Goal: Information Seeking & Learning: Check status

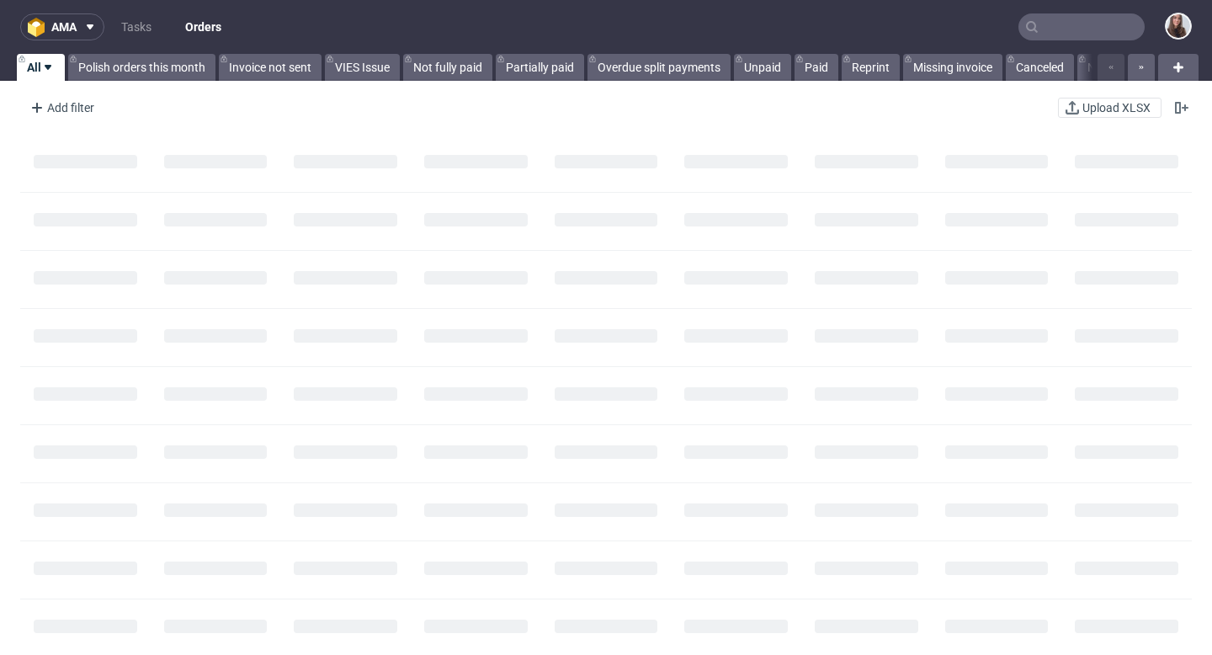
click at [1080, 29] on input "text" at bounding box center [1081, 26] width 126 height 27
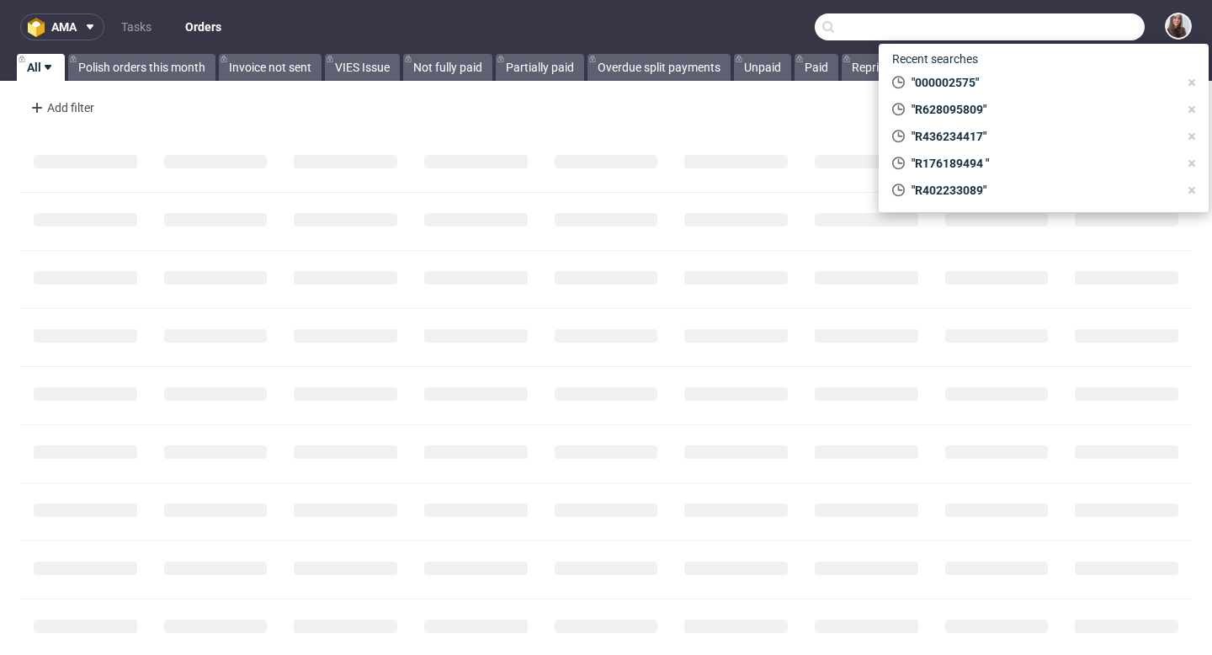
paste input "Lars Hansen"
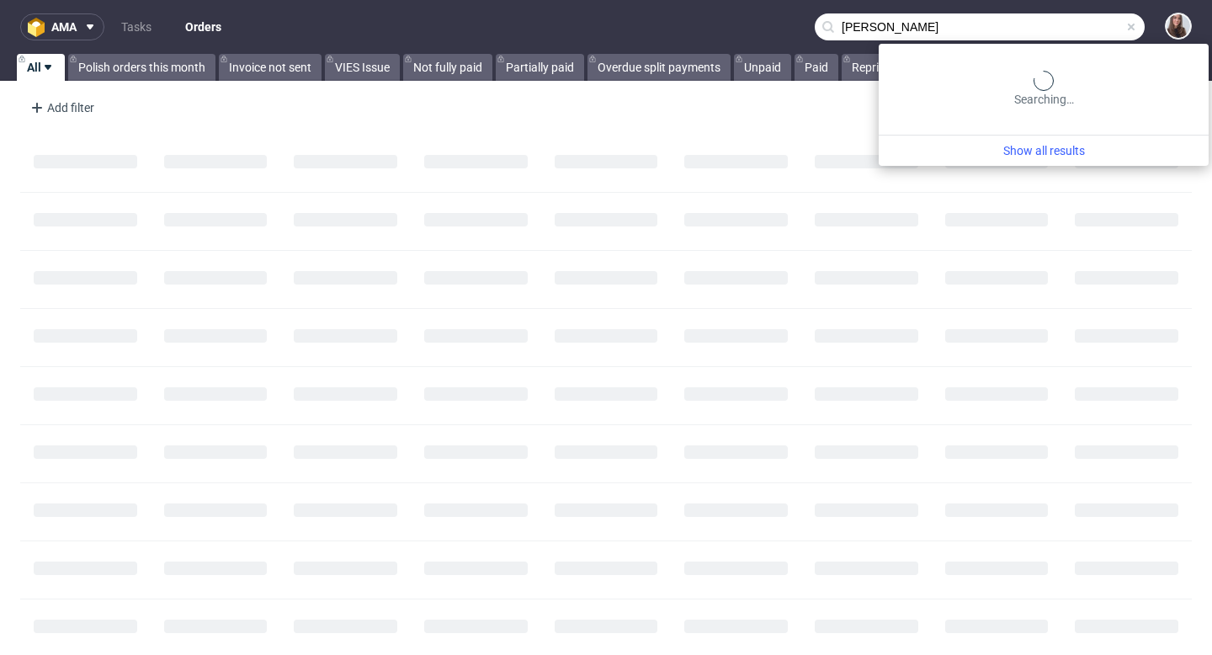
type input "Lars Hansen"
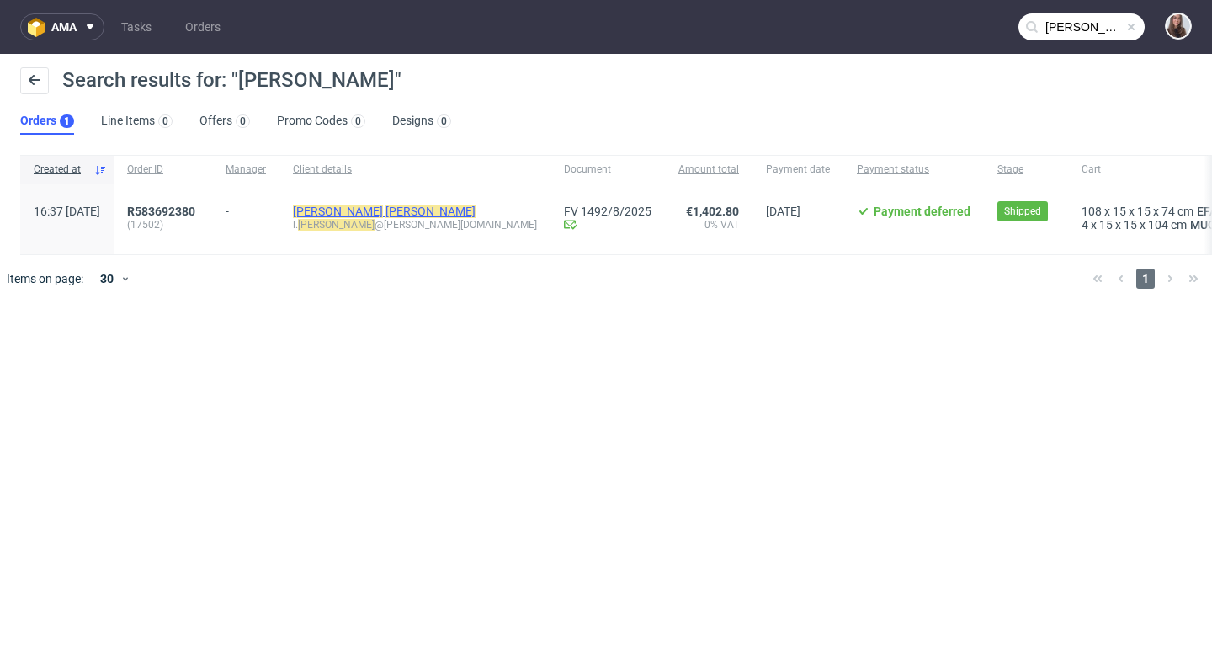
click at [385, 209] on mark "Hansen" at bounding box center [430, 210] width 90 height 13
click at [195, 204] on span "R583692380" at bounding box center [161, 210] width 68 height 13
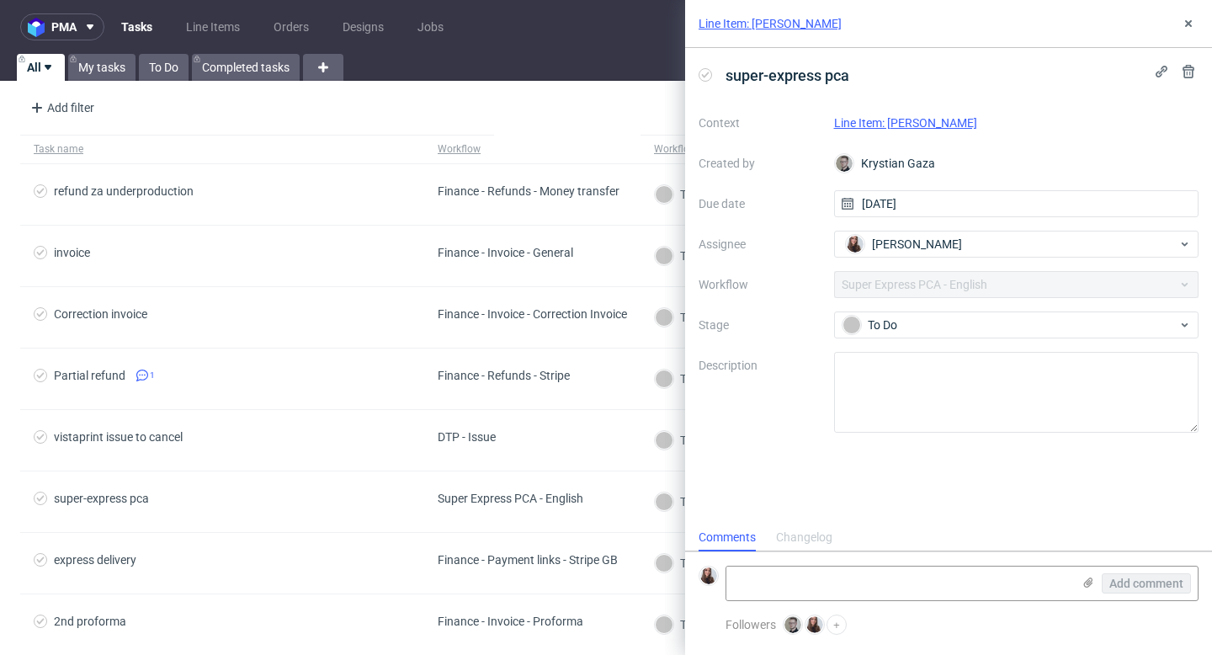
click at [753, 22] on link "Line Item: [PERSON_NAME]" at bounding box center [769, 23] width 143 height 17
click at [713, 28] on link "Line Item: [PERSON_NAME]" at bounding box center [769, 23] width 143 height 17
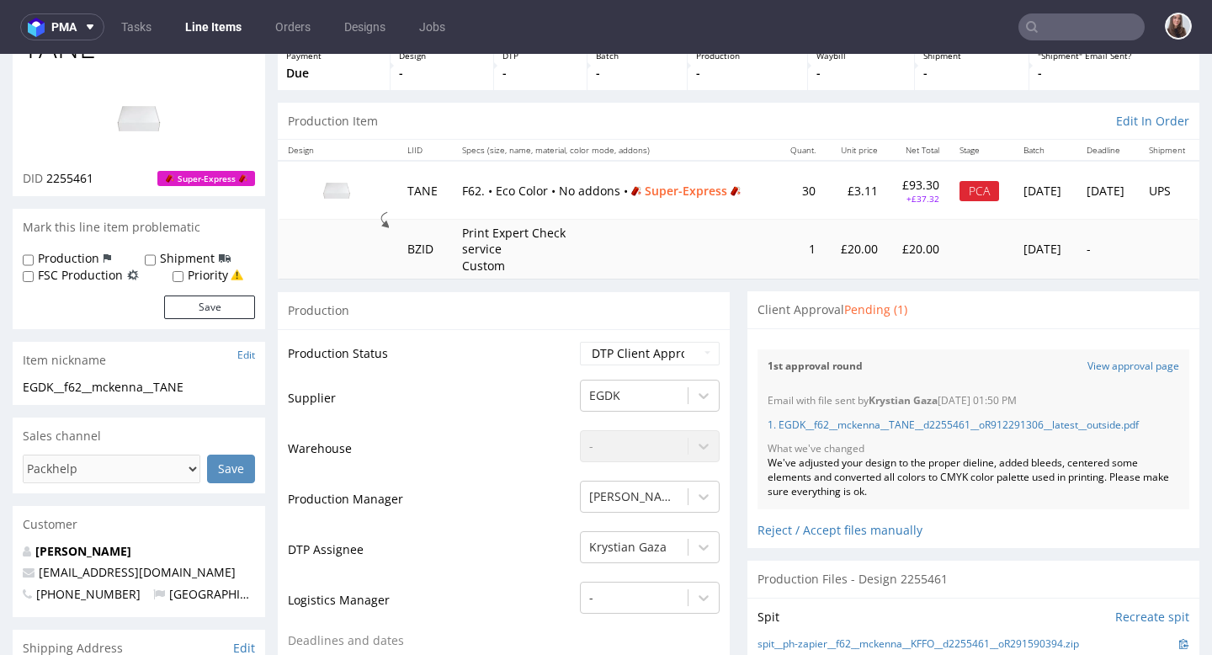
scroll to position [110, 0]
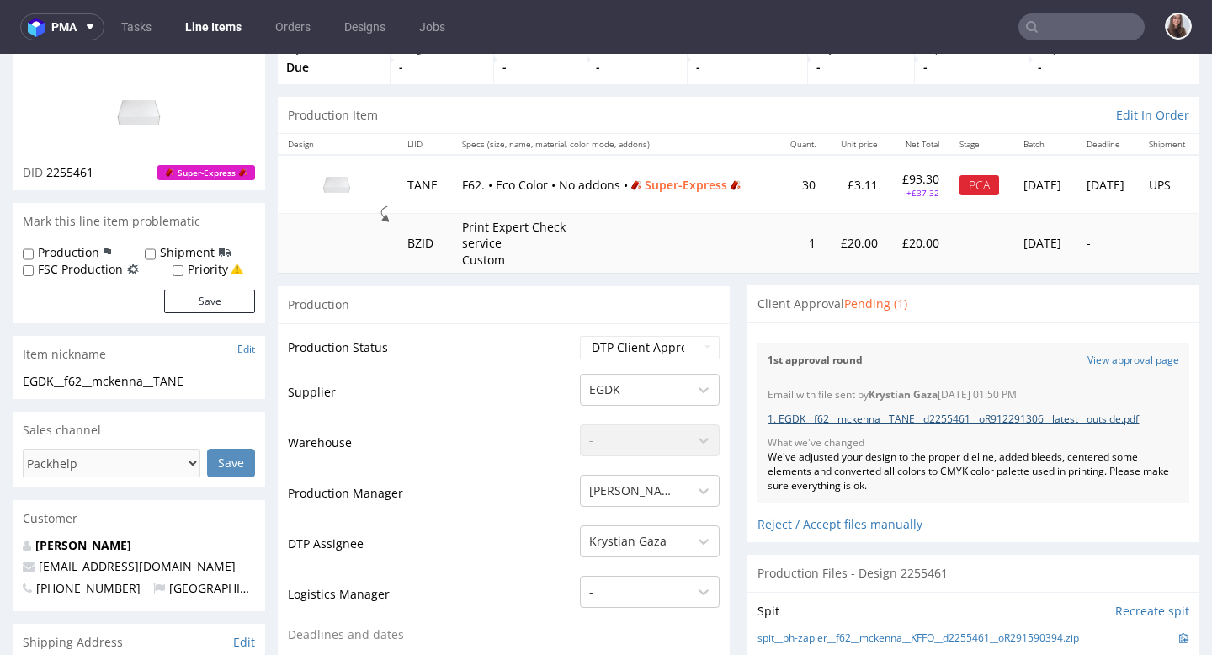
click at [809, 421] on link "1. EGDK__f62__mckenna__TANE__d2255461__oR912291306__latest__outside.pdf" at bounding box center [952, 418] width 371 height 14
click at [1119, 360] on link "View approval page" at bounding box center [1133, 360] width 92 height 14
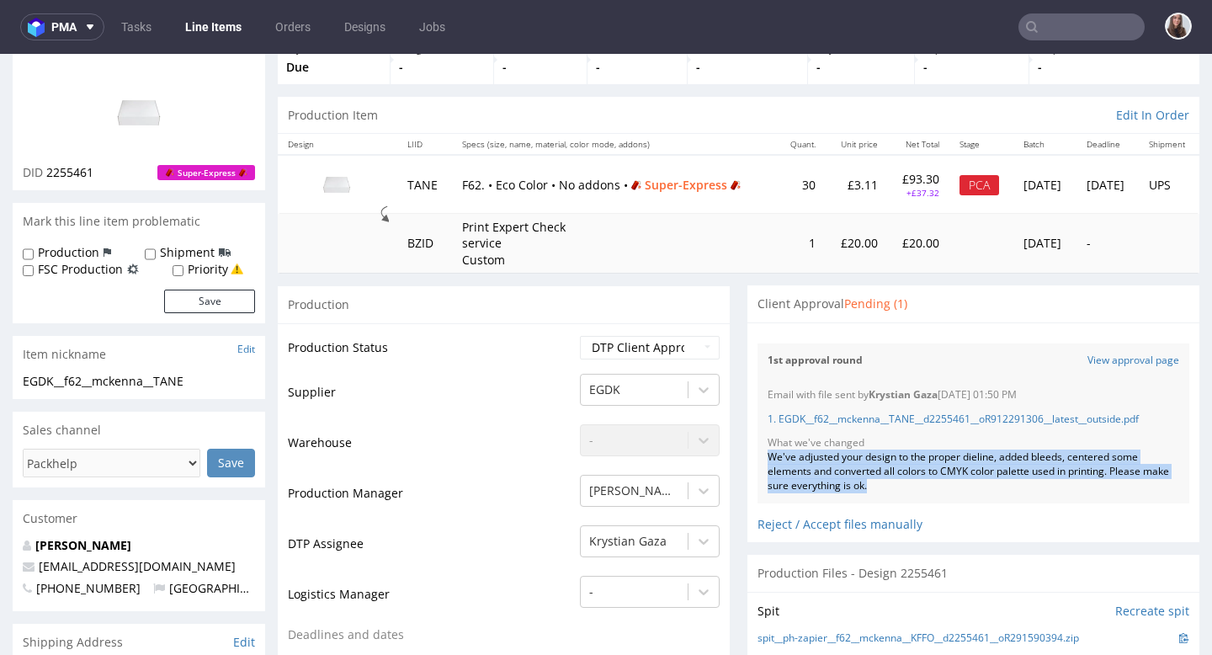
drag, startPoint x: 900, startPoint y: 489, endPoint x: 753, endPoint y: 454, distance: 151.4
click at [757, 454] on div "Email with file sent by Krystian Gaza 09.09.2025 01:50 PM 1. EGDK__f62__mckenna…" at bounding box center [973, 440] width 432 height 125
copy div "We've adjusted your design to the proper dieline, added bleeds, centered some e…"
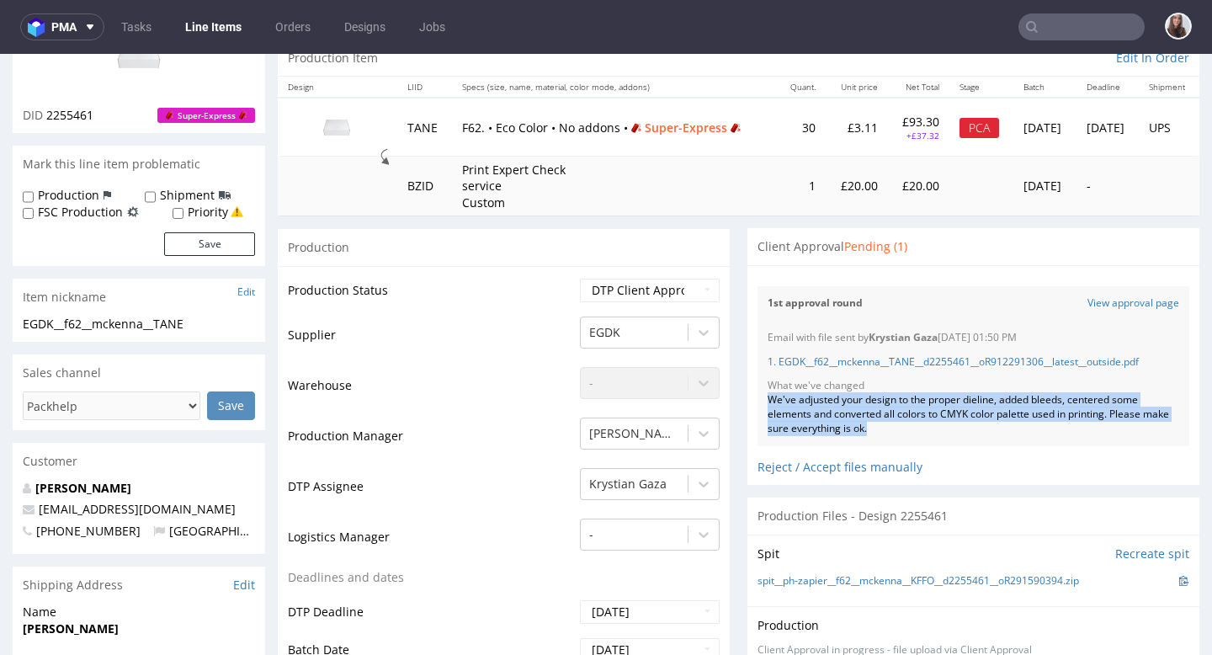
scroll to position [0, 0]
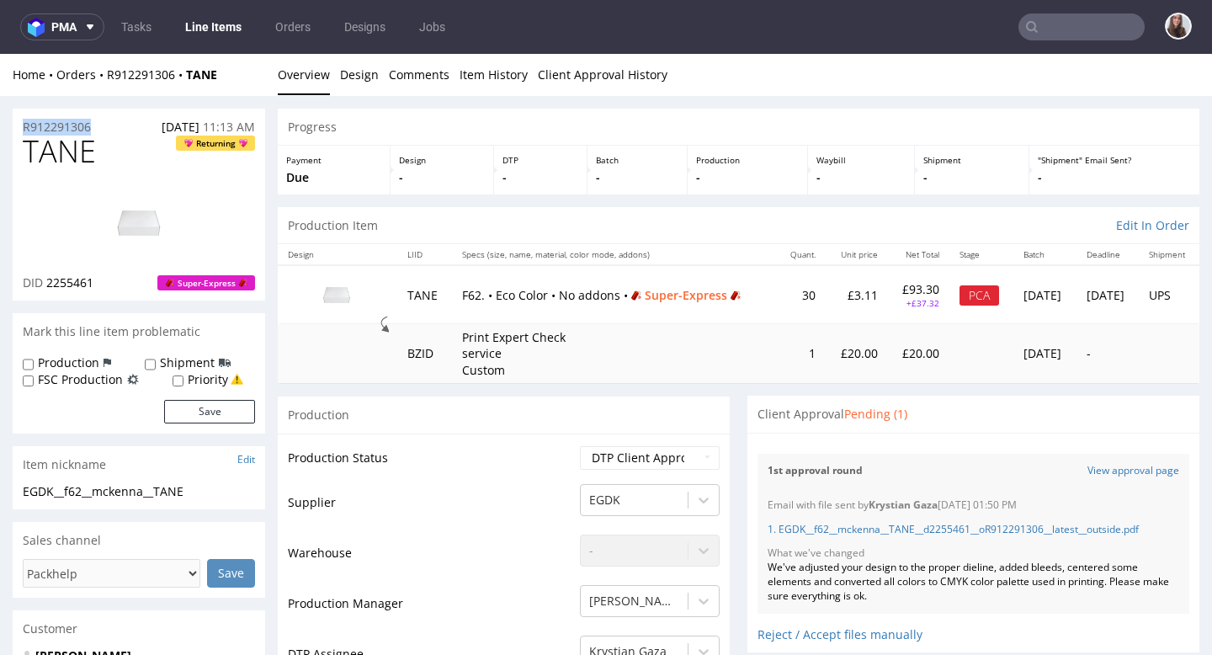
drag, startPoint x: 98, startPoint y: 125, endPoint x: 21, endPoint y: 123, distance: 76.6
click at [21, 123] on div "R912291306 04.09.2025 11:13 AM" at bounding box center [139, 122] width 252 height 27
copy p "R912291306"
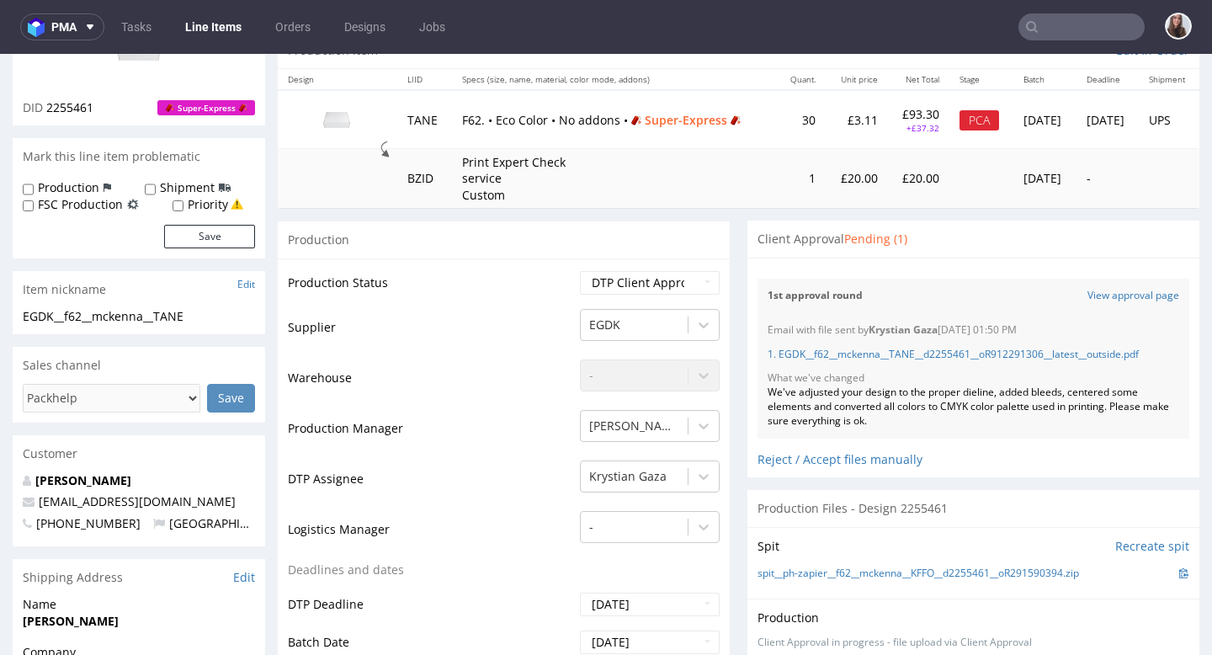
scroll to position [215, 0]
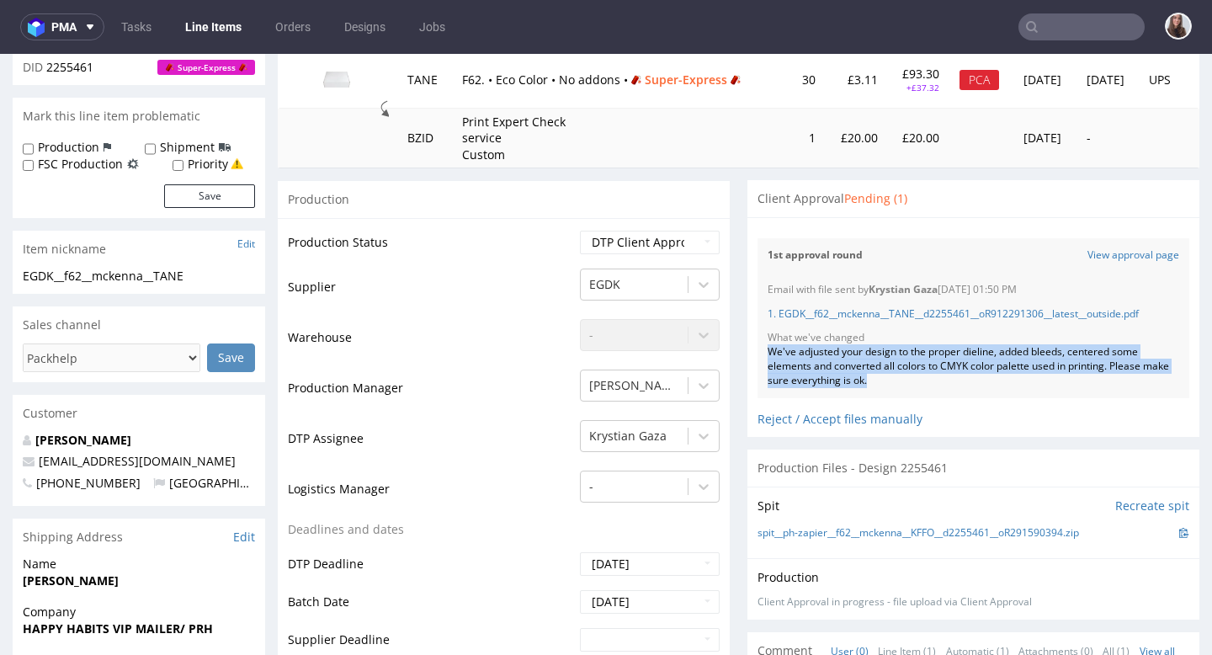
drag, startPoint x: 909, startPoint y: 380, endPoint x: 755, endPoint y: 353, distance: 156.3
click at [757, 353] on div "Email with file sent by [PERSON_NAME] Gaza [DATE] 01:50 PM 1. EGDK__f62__mckenn…" at bounding box center [973, 335] width 432 height 125
copy div "We've adjusted your design to the proper dieline, added bleeds, centered some e…"
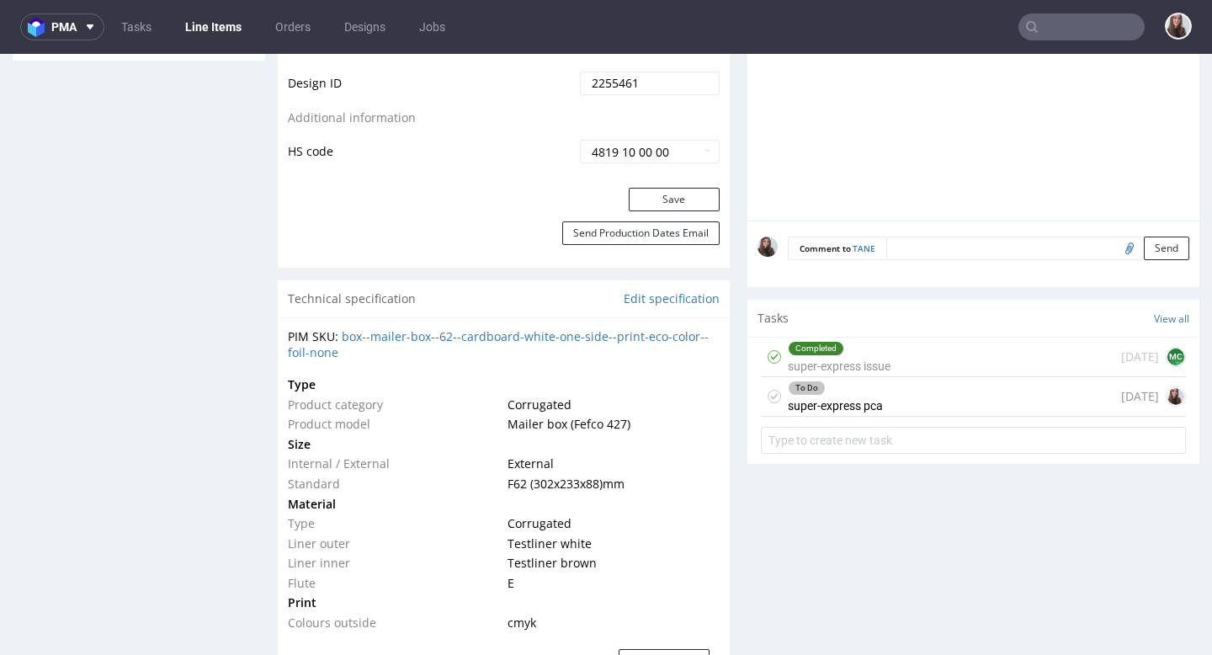
scroll to position [1107, 0]
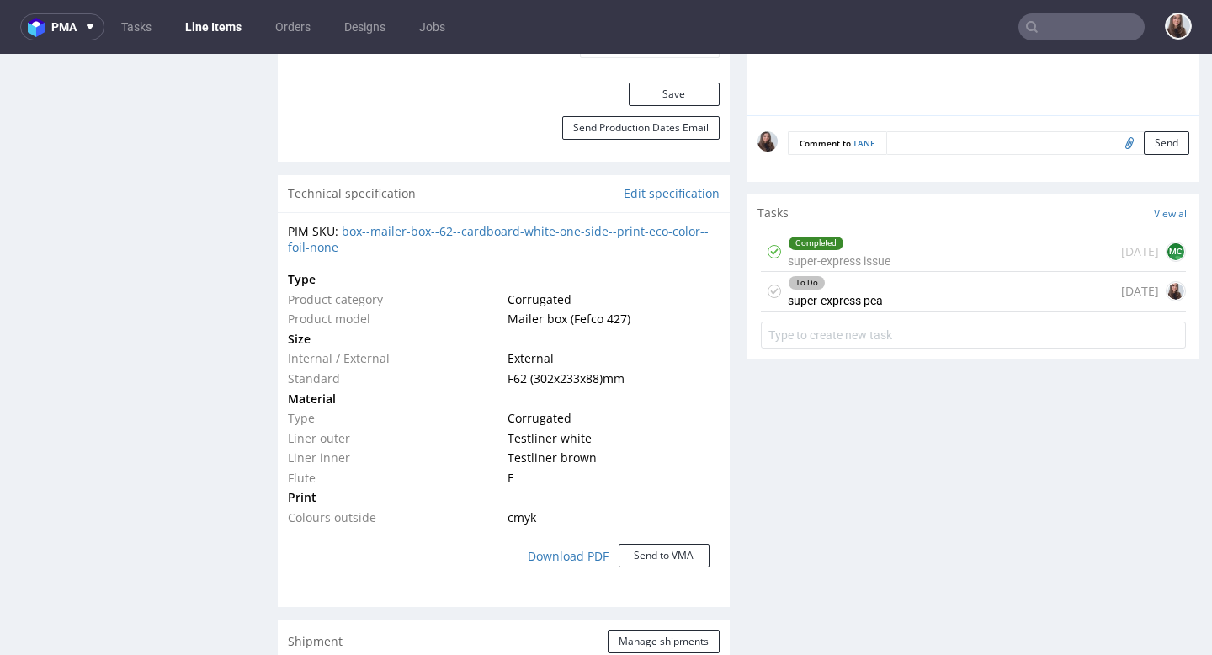
click at [910, 280] on div "To Do super-express pca today" at bounding box center [973, 292] width 425 height 40
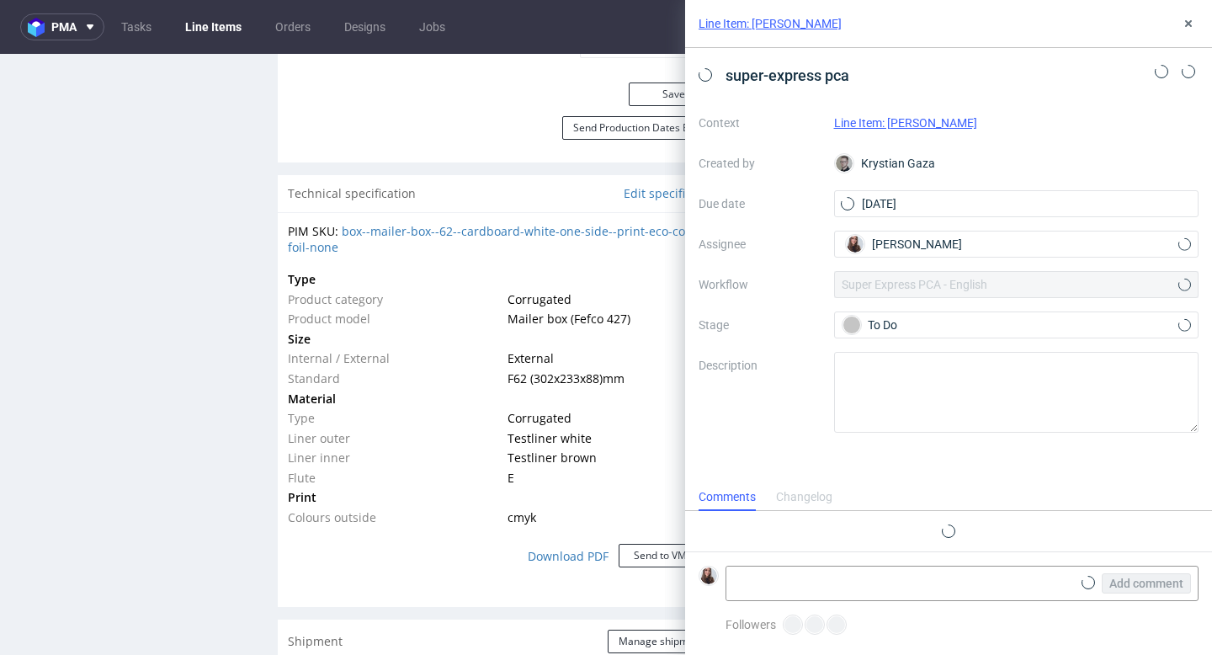
scroll to position [13, 0]
click at [820, 578] on textarea at bounding box center [898, 583] width 345 height 34
paste textarea "https://app-eu1.hubspot.com/contacts/25600958/record/0-5/223696005306/"
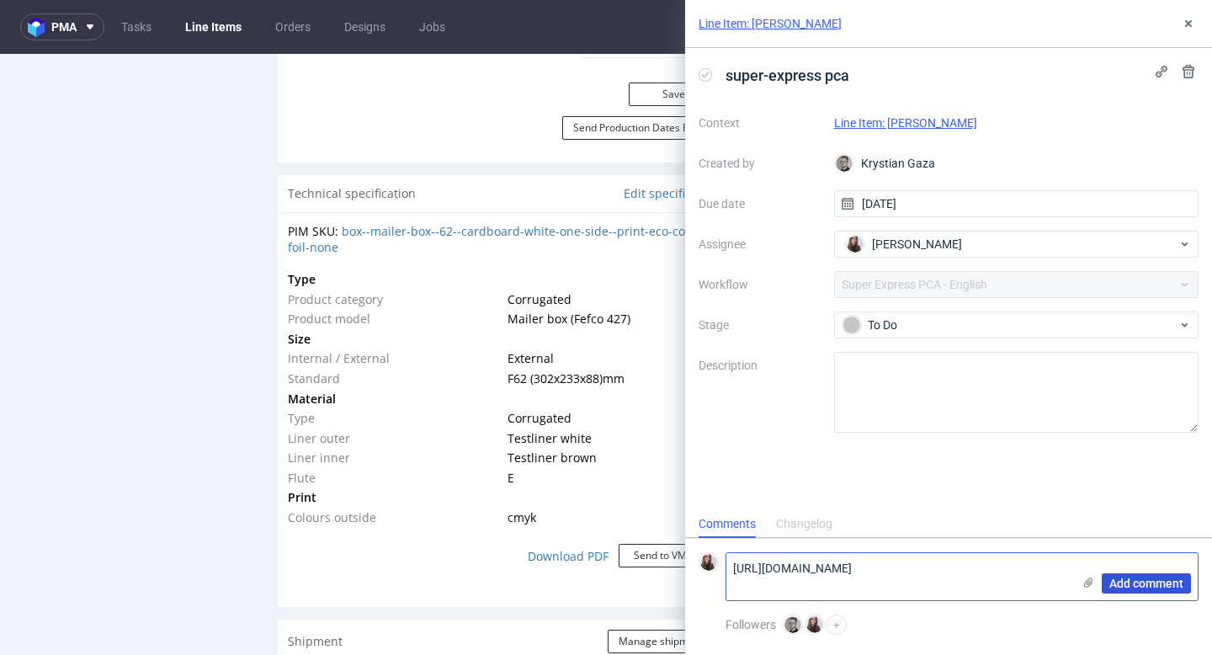
type textarea "https://app-eu1.hubspot.com/contacts/25600958/record/0-5/223696005306/"
click at [1125, 584] on span "Add comment" at bounding box center [1146, 583] width 74 height 12
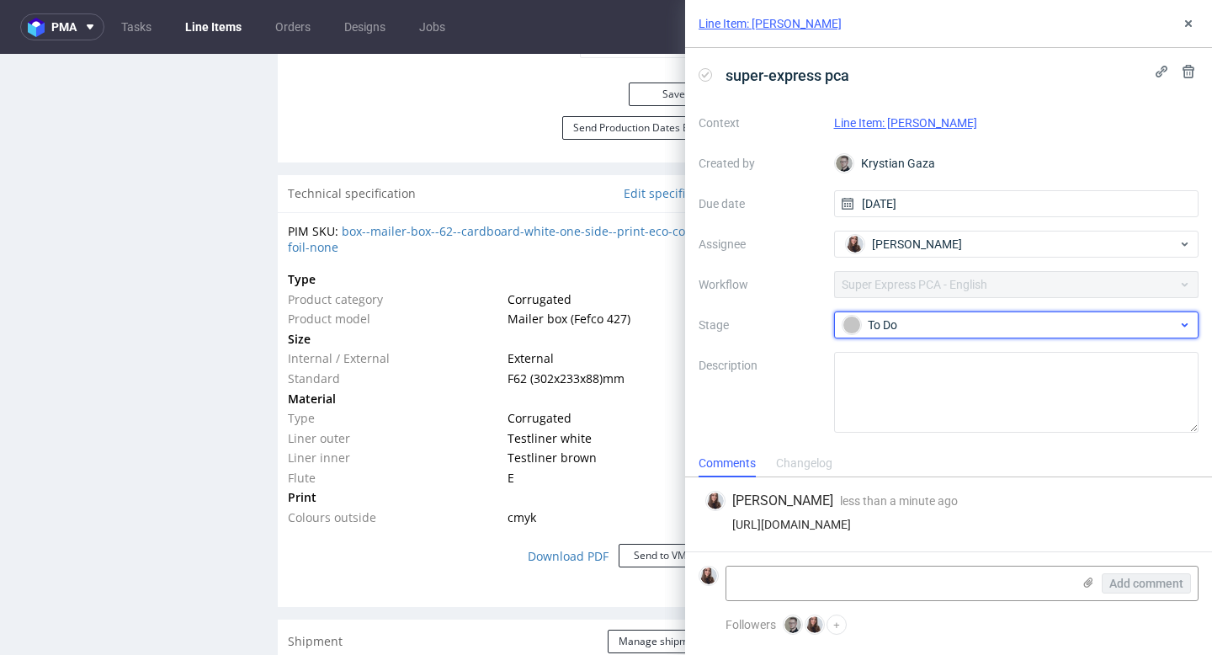
click at [1003, 311] on div "To Do" at bounding box center [1016, 324] width 365 height 27
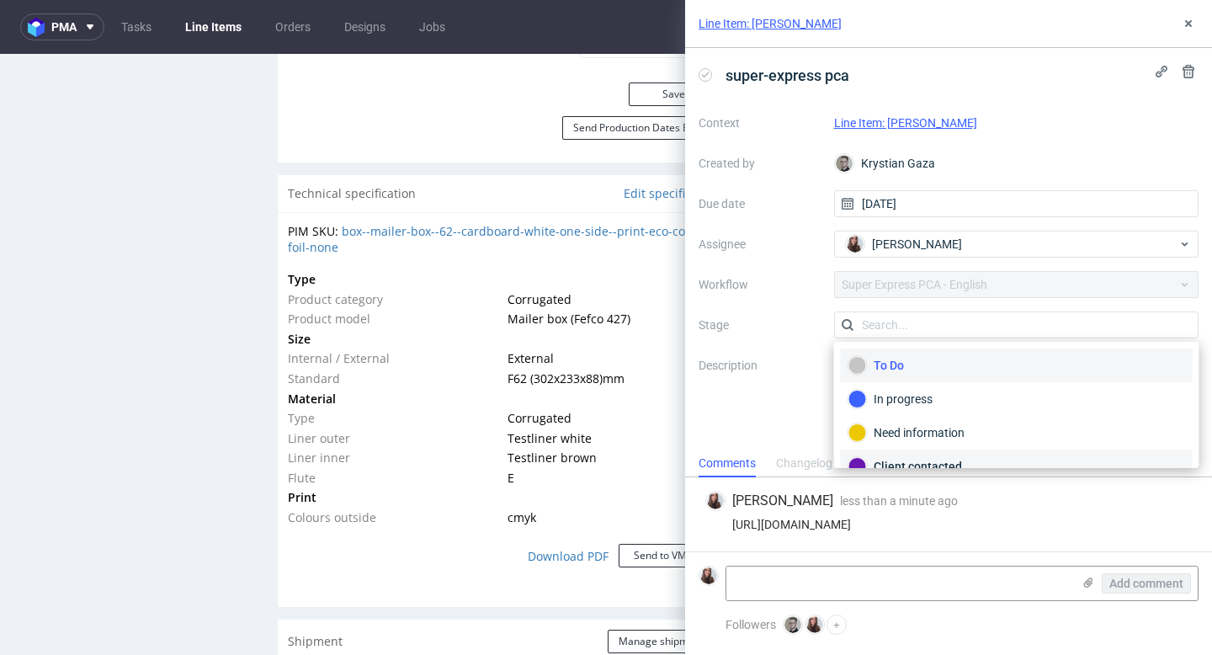
click at [966, 460] on div "Client contacted" at bounding box center [1016, 466] width 337 height 19
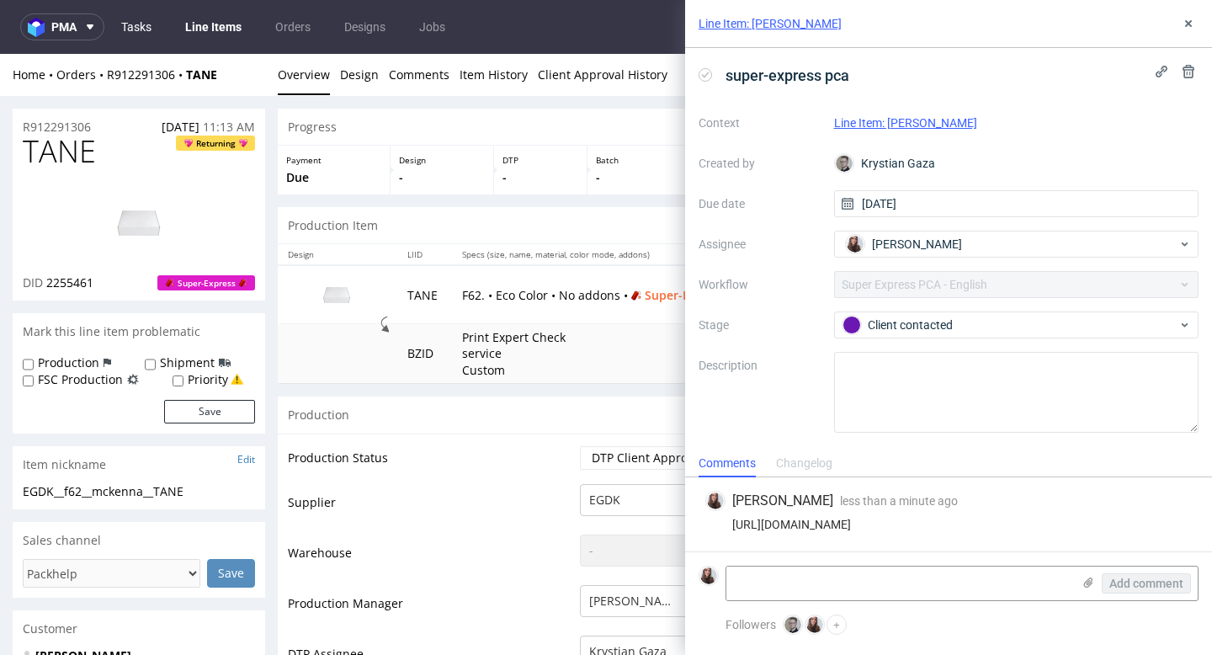
click at [122, 24] on link "Tasks" at bounding box center [136, 26] width 50 height 27
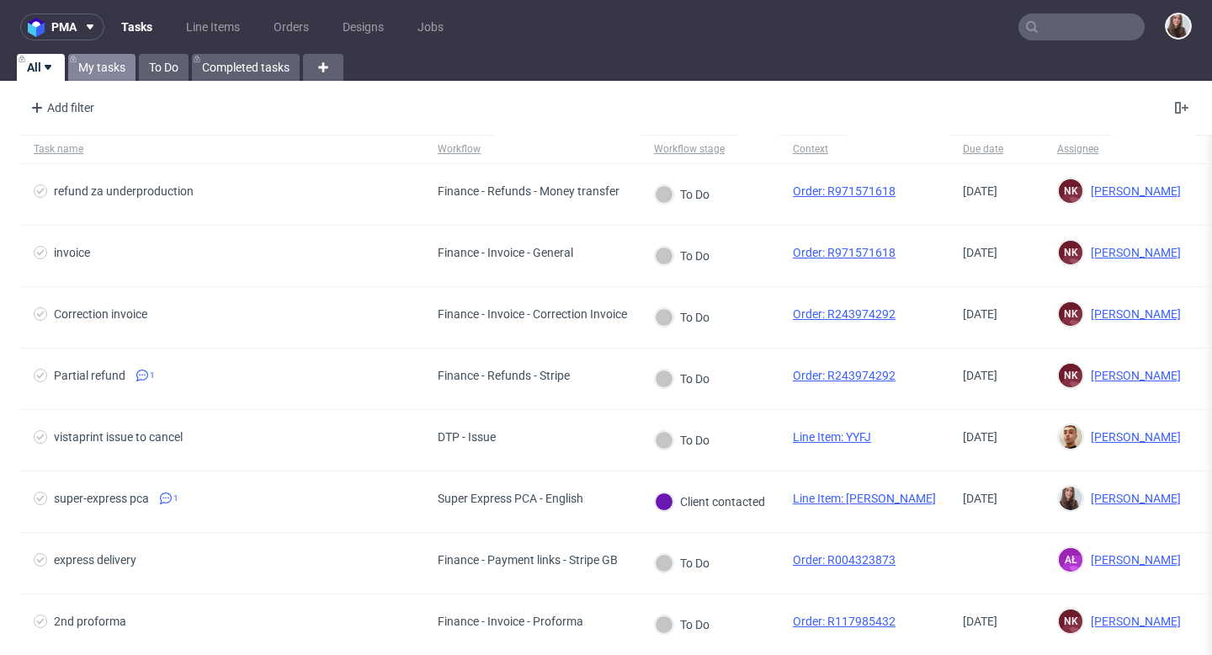
click at [112, 66] on link "My tasks" at bounding box center [101, 67] width 67 height 27
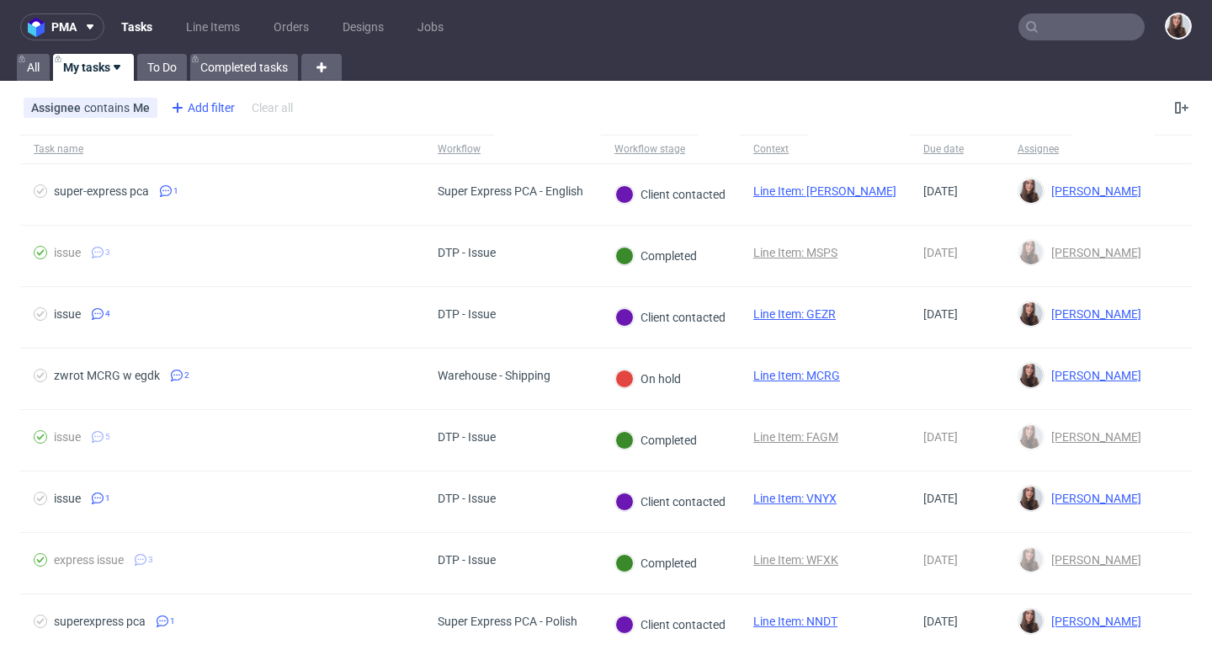
click at [203, 104] on div "Add filter" at bounding box center [201, 107] width 74 height 27
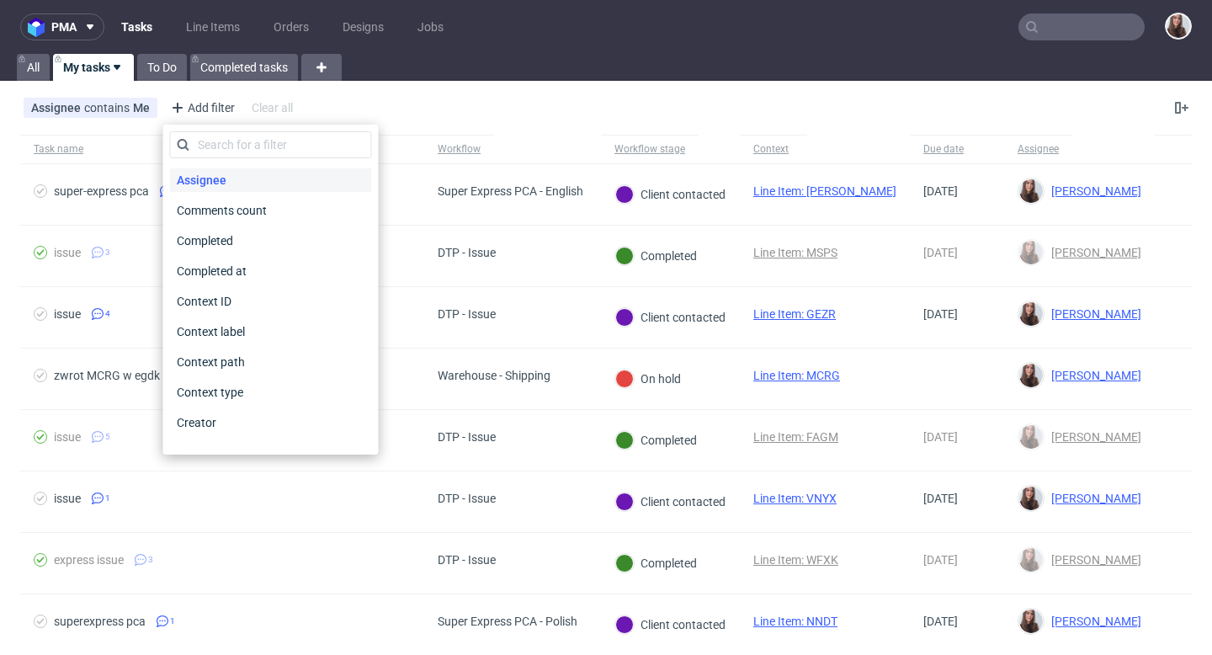
click at [215, 181] on span "Assignee" at bounding box center [201, 180] width 63 height 24
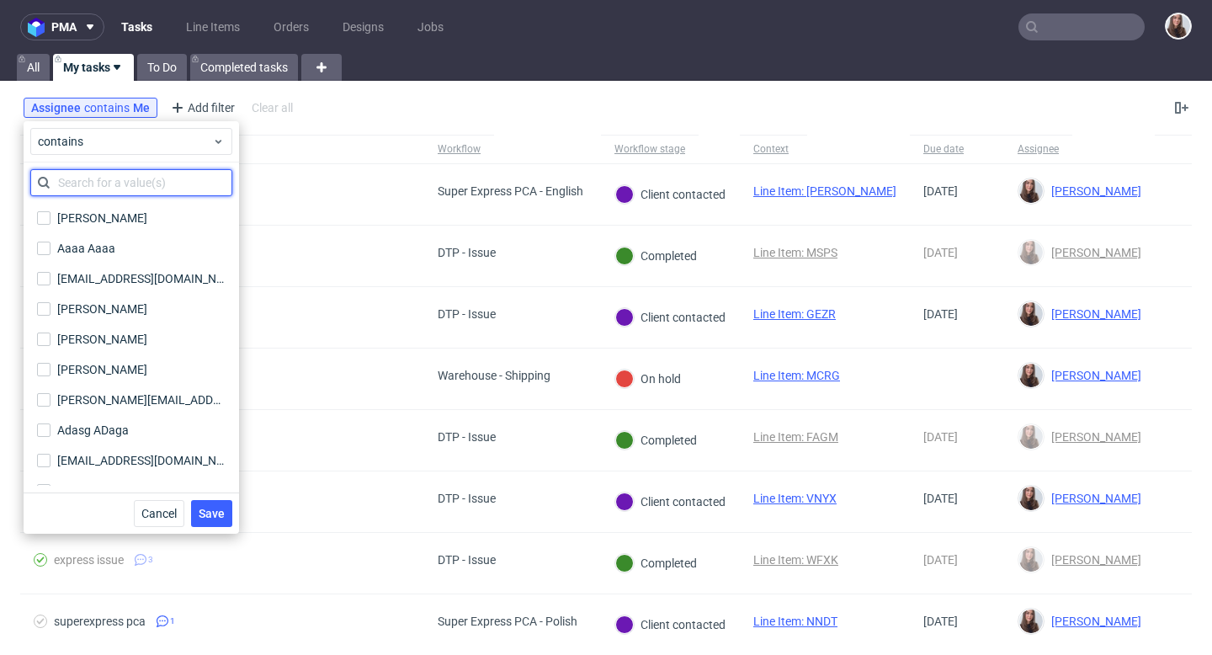
click at [168, 181] on input "text" at bounding box center [131, 182] width 202 height 27
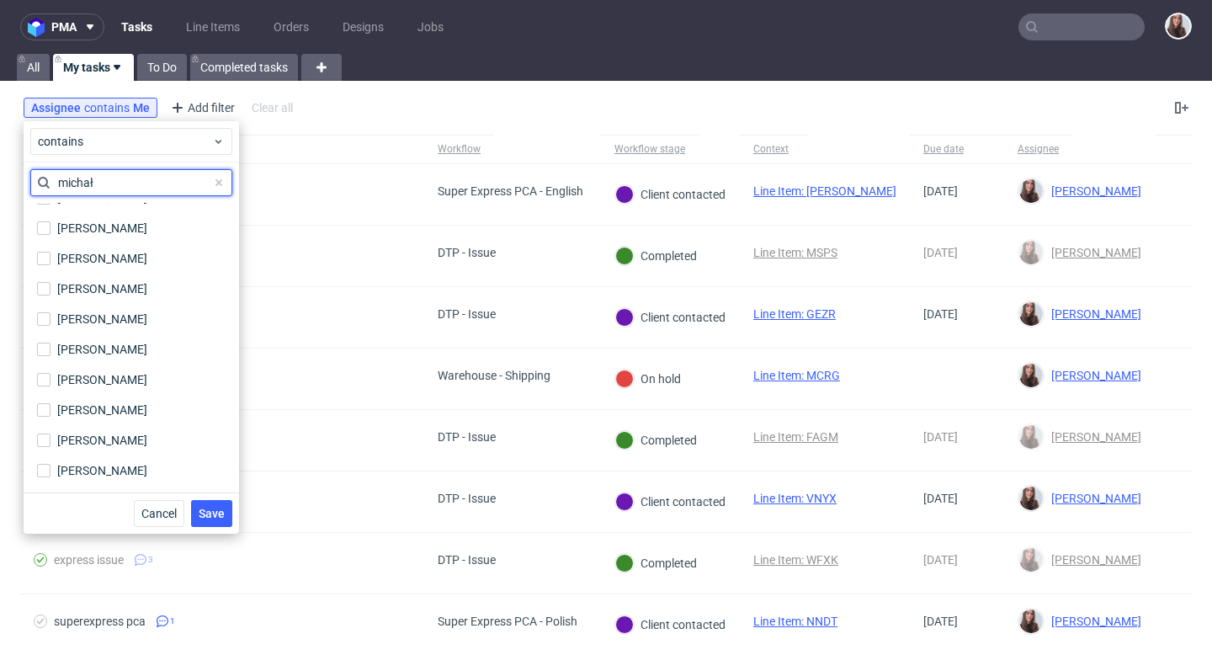
scroll to position [141, 0]
type input "michał"
click at [133, 345] on div "Michał Rachański" at bounding box center [102, 349] width 90 height 17
click at [50, 345] on input "Michał Rachański" at bounding box center [43, 348] width 13 height 13
checkbox input "true"
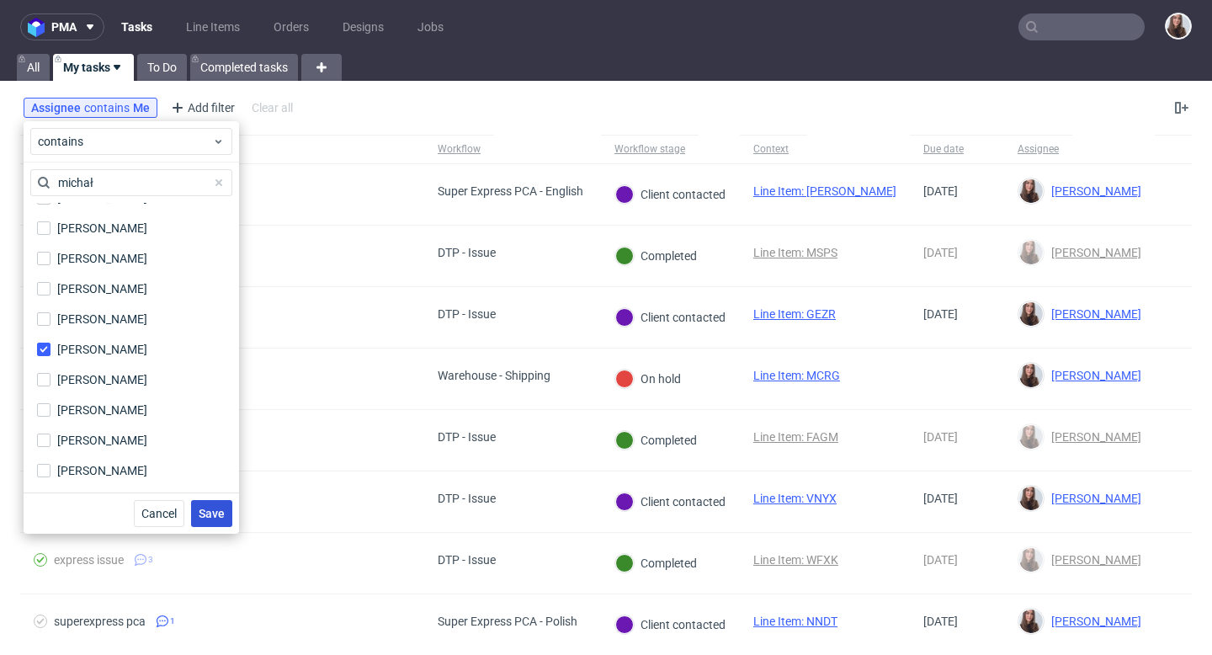
click at [212, 510] on span "Save" at bounding box center [212, 513] width 26 height 12
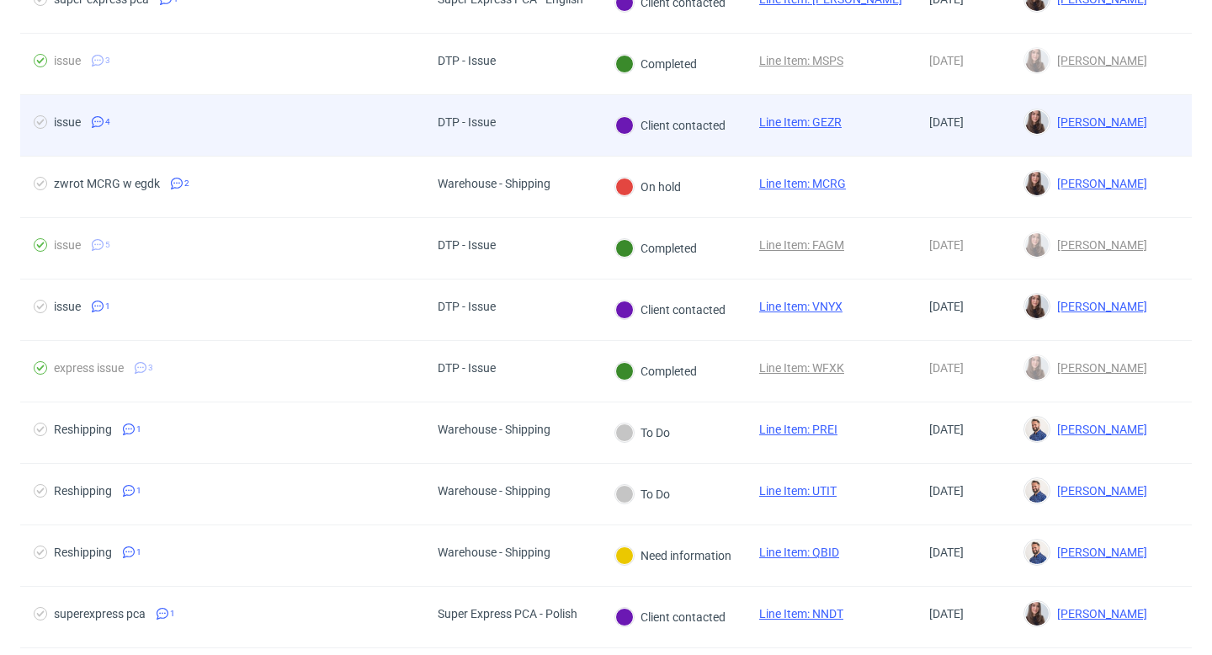
scroll to position [0, 0]
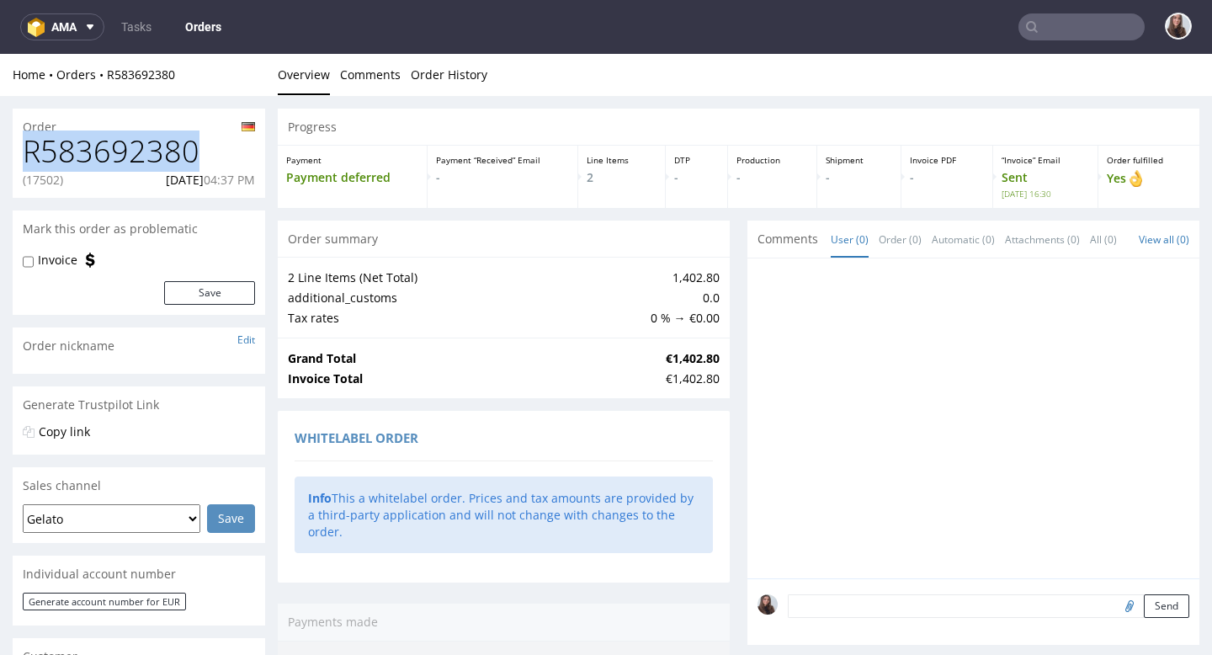
drag, startPoint x: 219, startPoint y: 151, endPoint x: 16, endPoint y: 151, distance: 202.8
click at [16, 151] on div "R583692380 (17502) 26.08.2025 04:37 PM" at bounding box center [139, 166] width 252 height 63
copy h1 "R583692380"
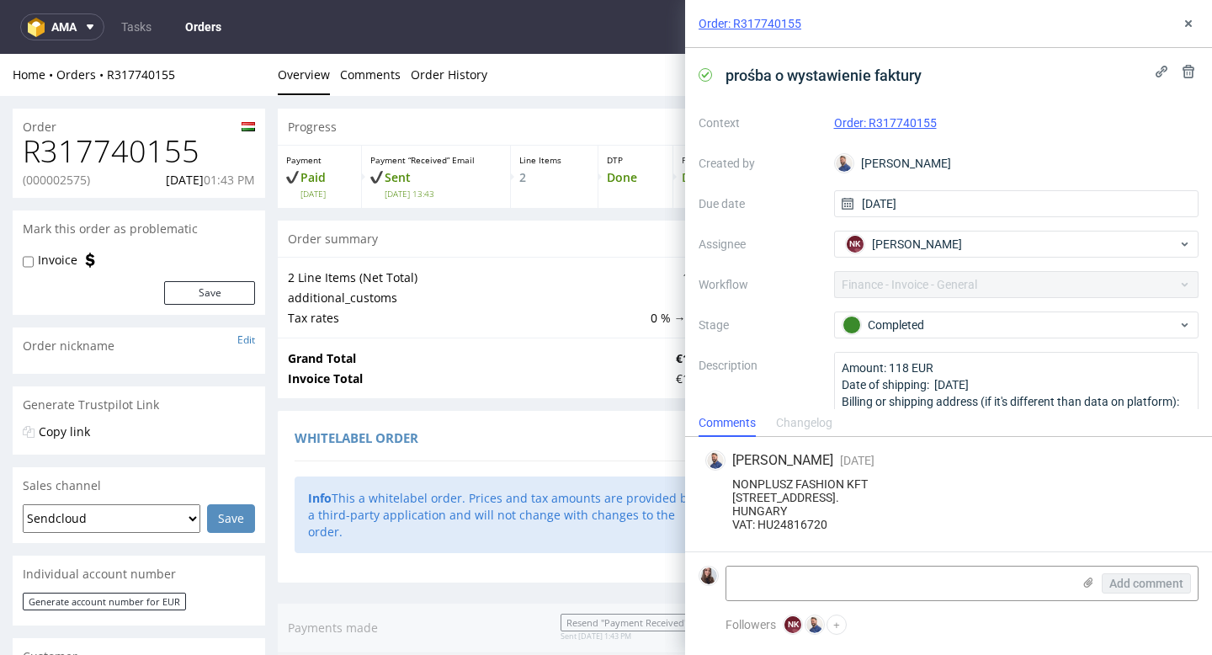
click at [888, 126] on link "Order: R317740155" at bounding box center [885, 122] width 103 height 13
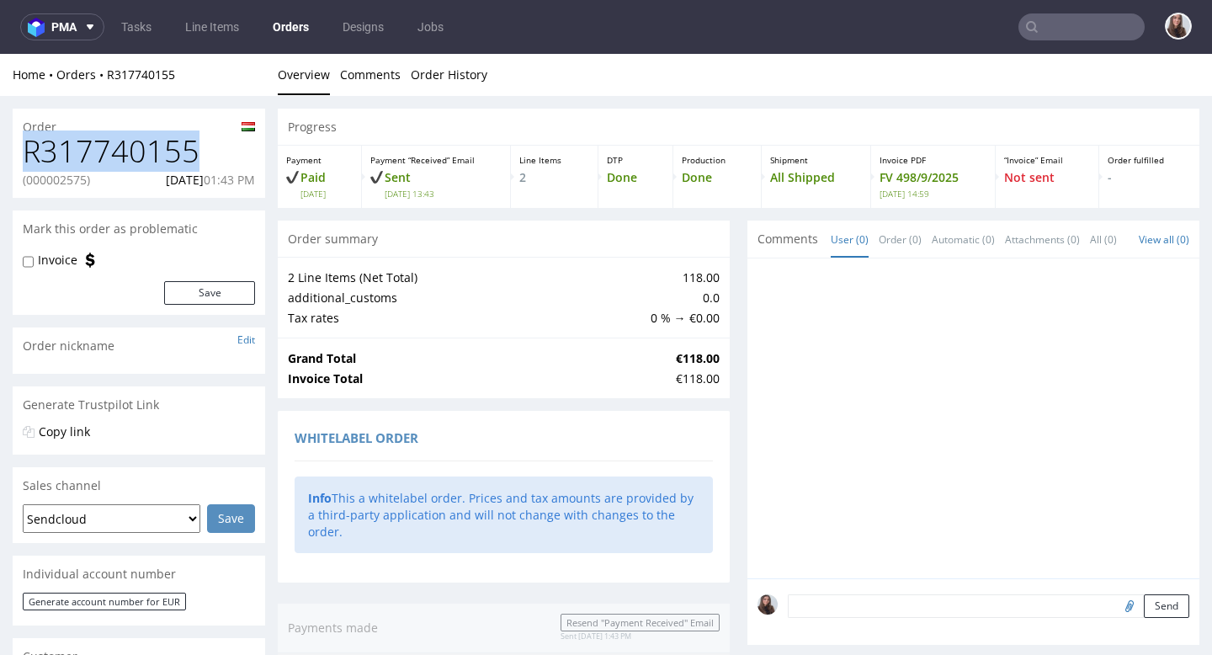
drag, startPoint x: 199, startPoint y: 158, endPoint x: 14, endPoint y: 154, distance: 185.2
click at [14, 154] on div "R317740155 (000002575) 01.09.2025 01:43 PM" at bounding box center [139, 166] width 252 height 63
copy h1 "R317740155"
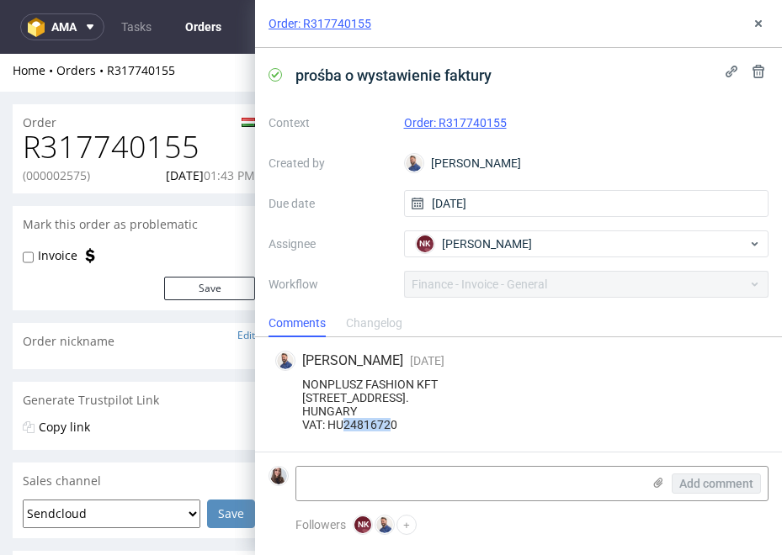
drag, startPoint x: 373, startPoint y: 405, endPoint x: 299, endPoint y: 408, distance: 74.1
click at [299, 408] on div "NONPLUSZ FASHION KFT 1124 BUDAPEST MEREDEK UTCA 29. HUNGARY VAT: HU24816720" at bounding box center [518, 405] width 486 height 54
copy div "HUNGARY"
click at [463, 118] on link "Order: R317740155" at bounding box center [455, 122] width 103 height 13
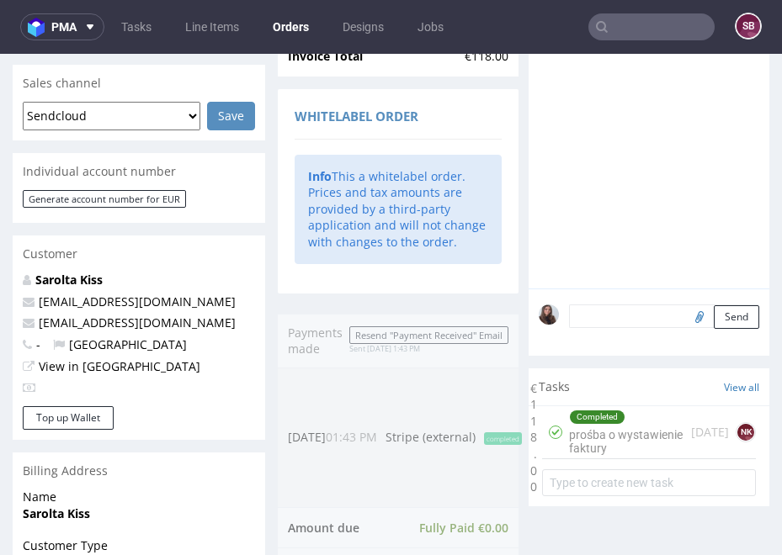
scroll to position [395, 0]
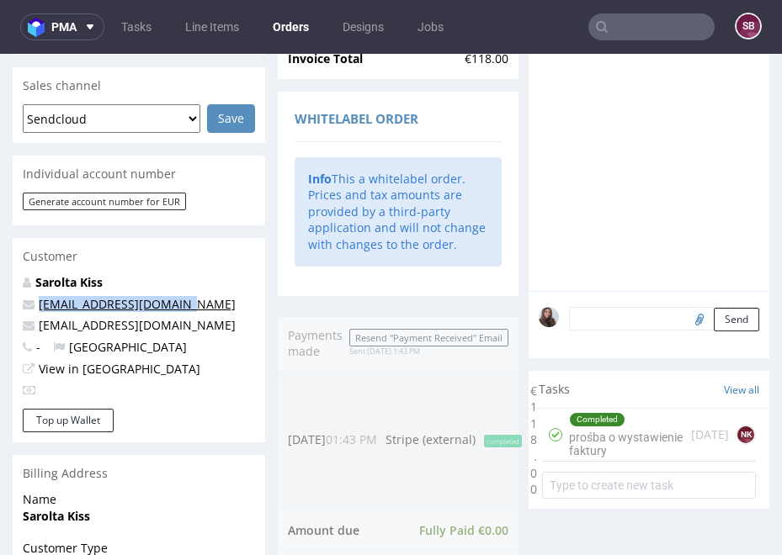
drag, startPoint x: 204, startPoint y: 300, endPoint x: 39, endPoint y: 305, distance: 165.0
click at [39, 305] on p "[EMAIL_ADDRESS][DOMAIN_NAME]" at bounding box center [139, 304] width 232 height 17
copy link "[EMAIL_ADDRESS][DOMAIN_NAME]"
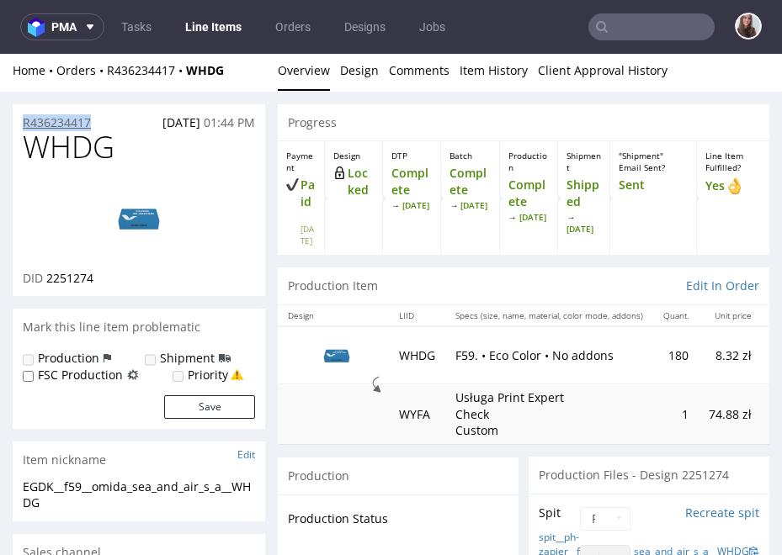
drag, startPoint x: 117, startPoint y: 118, endPoint x: 23, endPoint y: 118, distance: 94.2
click at [23, 118] on div "R436234417 [DATE] 01:44 PM" at bounding box center [139, 117] width 252 height 27
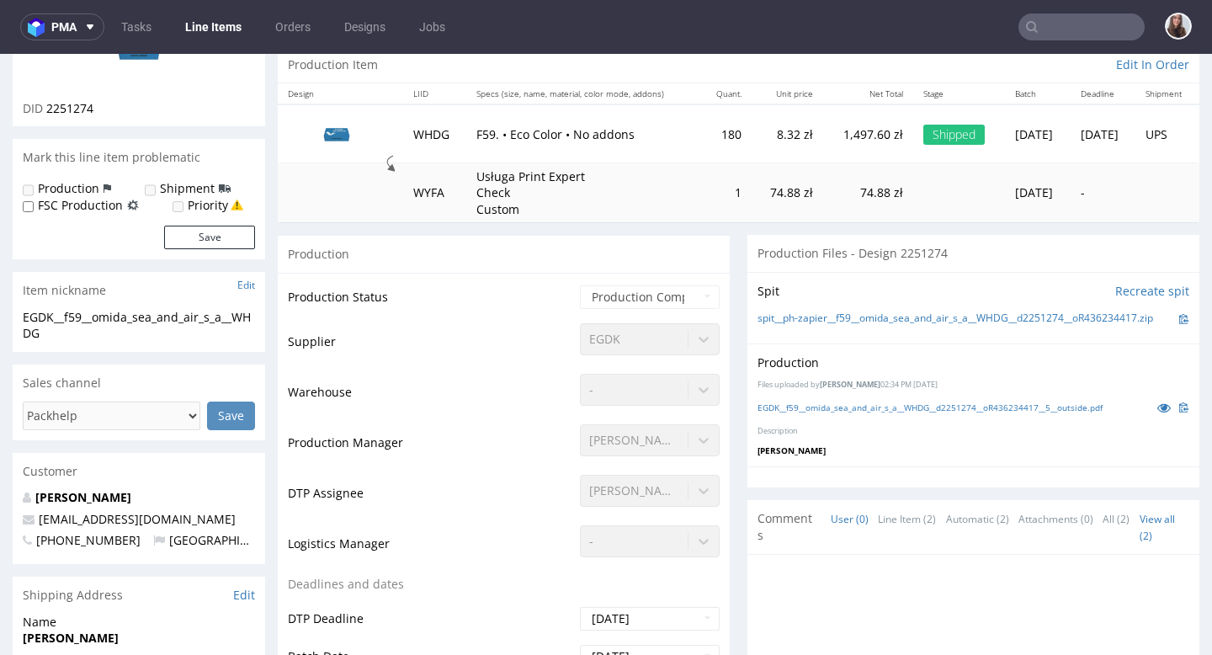
scroll to position [178, 0]
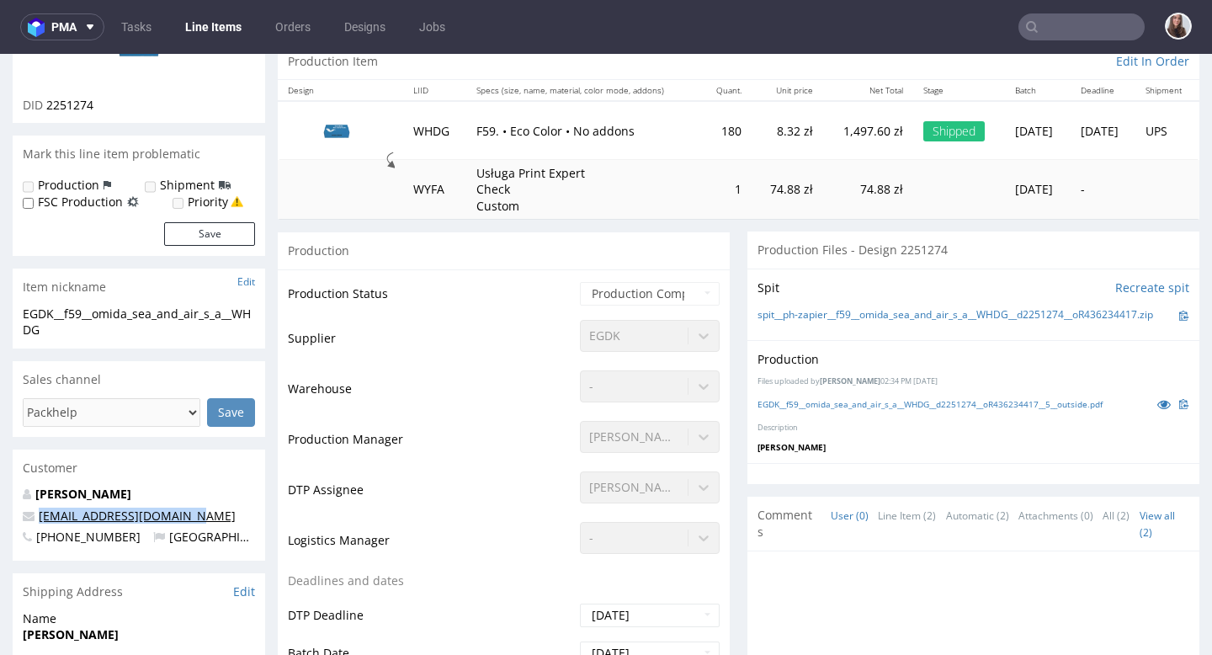
drag, startPoint x: 194, startPoint y: 518, endPoint x: 40, endPoint y: 516, distance: 153.2
click at [40, 516] on p "[EMAIL_ADDRESS][DOMAIN_NAME]" at bounding box center [139, 515] width 232 height 17
copy link "[EMAIL_ADDRESS][DOMAIN_NAME]"
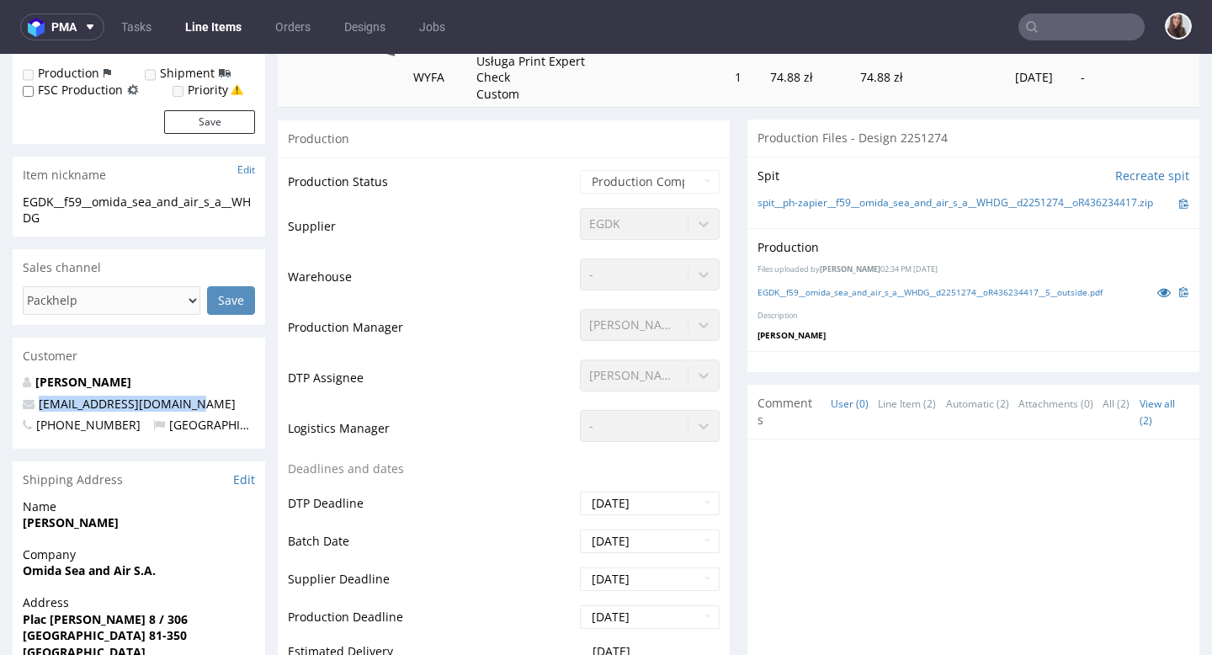
scroll to position [290, 0]
click at [194, 400] on p "[EMAIL_ADDRESS][DOMAIN_NAME]" at bounding box center [139, 403] width 232 height 17
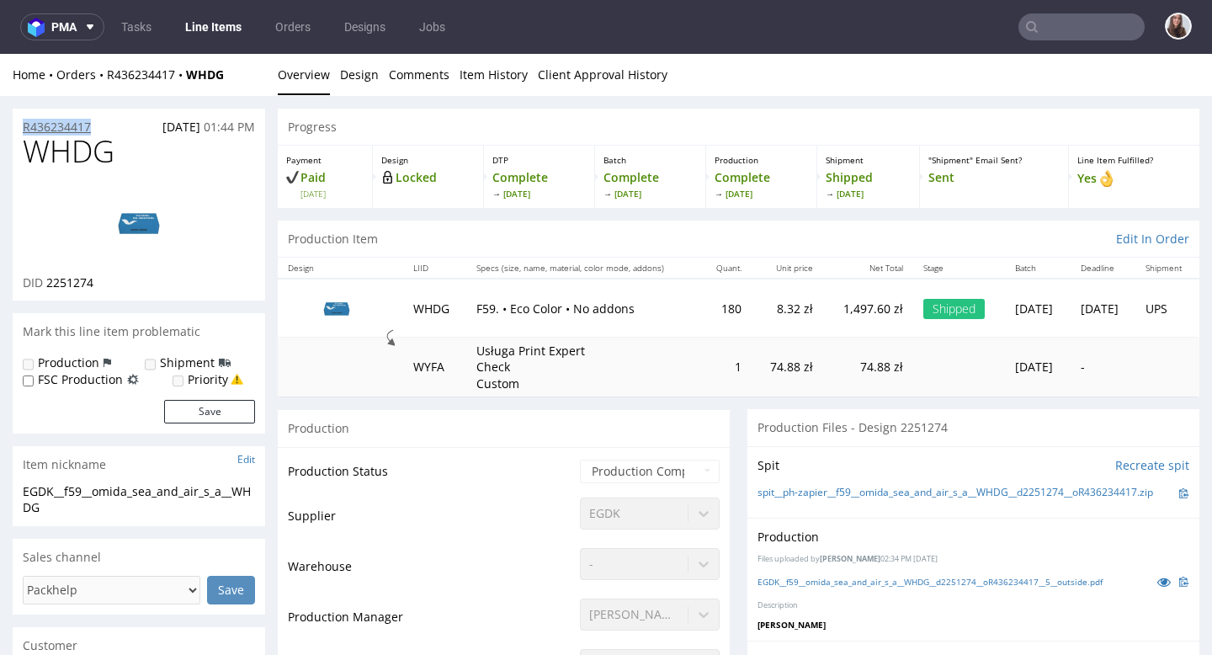
drag, startPoint x: 102, startPoint y: 119, endPoint x: 23, endPoint y: 121, distance: 79.1
click at [23, 121] on div "R436234417 [DATE] 01:44 PM" at bounding box center [139, 122] width 252 height 27
copy p "R436234417"
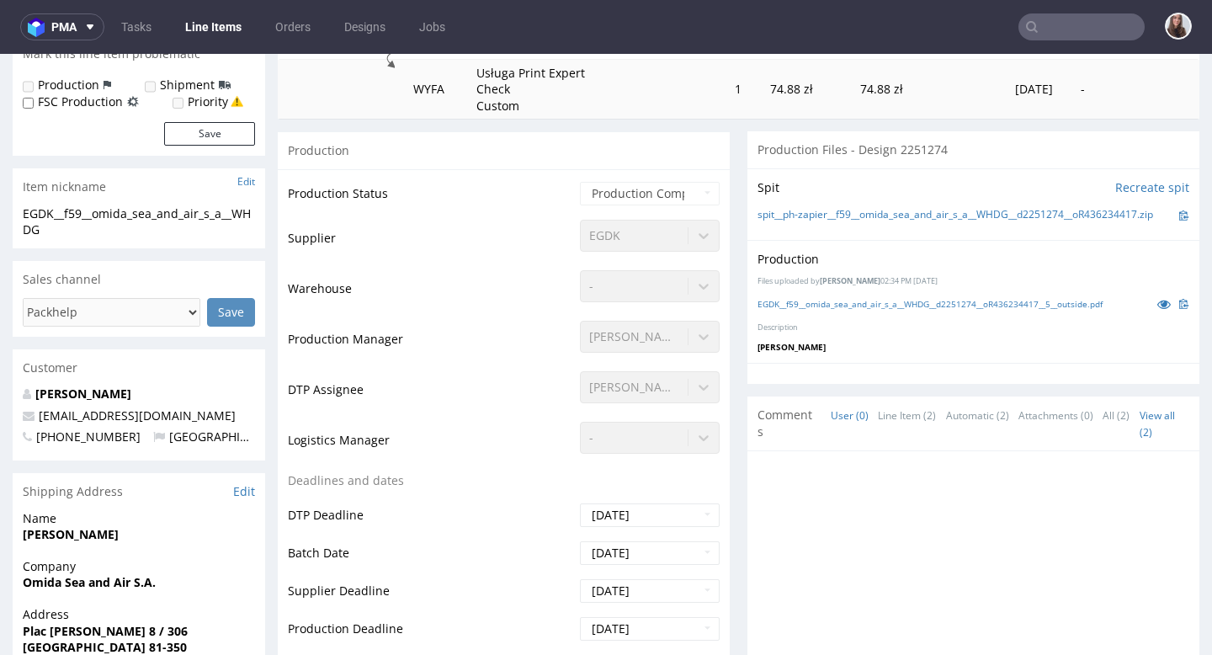
scroll to position [298, 0]
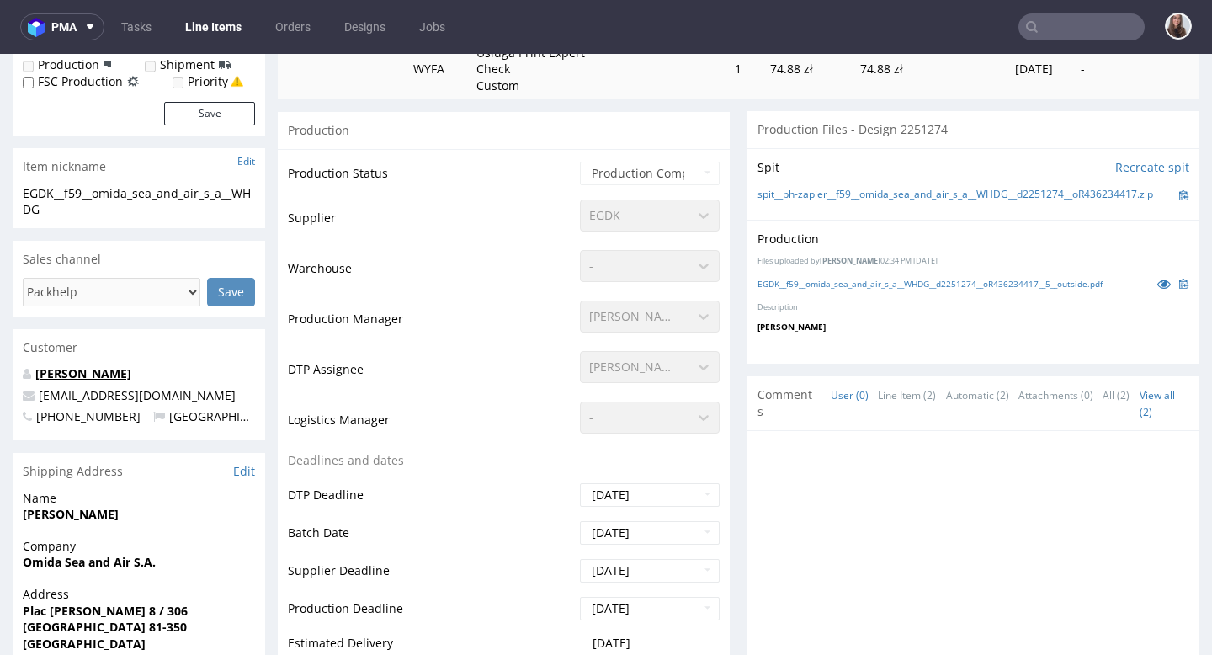
drag, startPoint x: 138, startPoint y: 376, endPoint x: 35, endPoint y: 373, distance: 102.7
click at [35, 373] on p "Maja Kantorska" at bounding box center [139, 373] width 232 height 17
copy link "Maja Kantorska"
drag, startPoint x: 222, startPoint y: 397, endPoint x: 36, endPoint y: 396, distance: 186.0
click at [36, 396] on p "m.kantorska@seaandair.pl" at bounding box center [139, 395] width 232 height 17
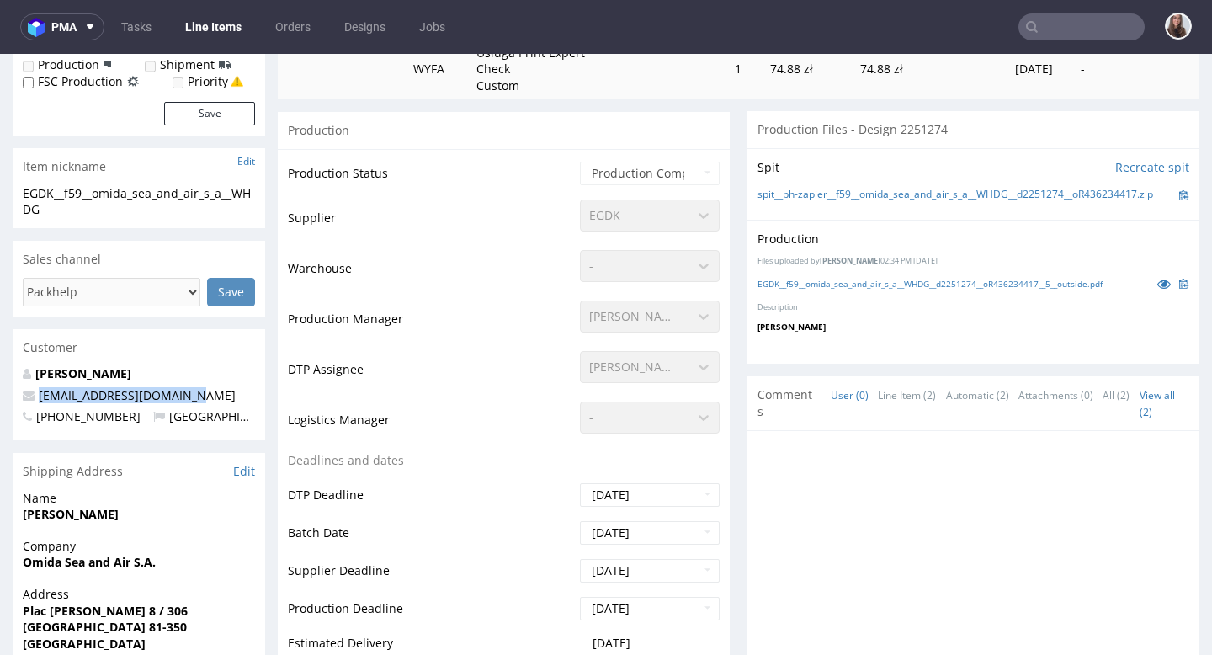
copy link "m.kantorska@seaandair.pl"
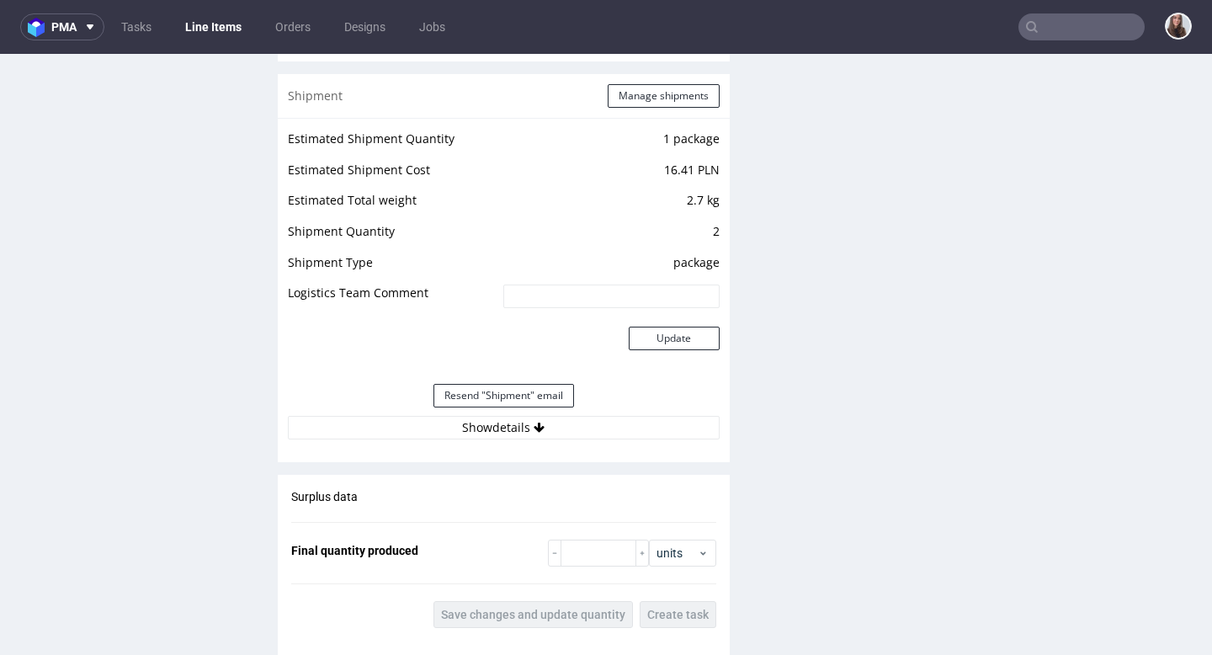
scroll to position [1678, 0]
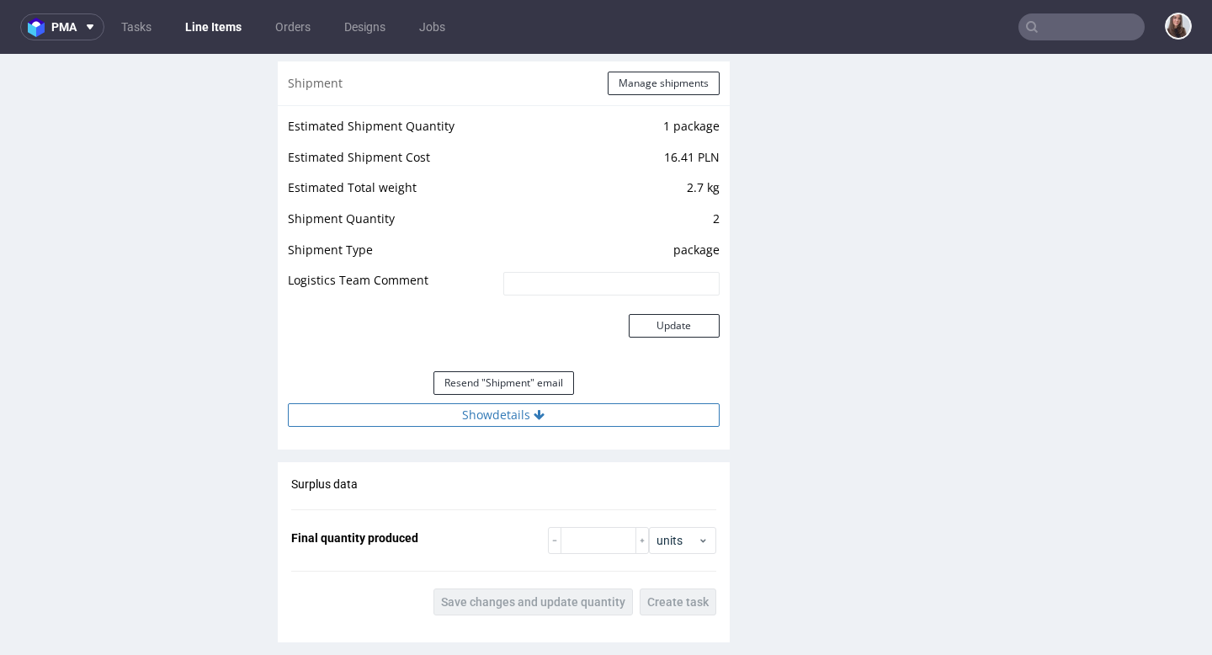
click at [497, 414] on button "Show details" at bounding box center [504, 415] width 432 height 24
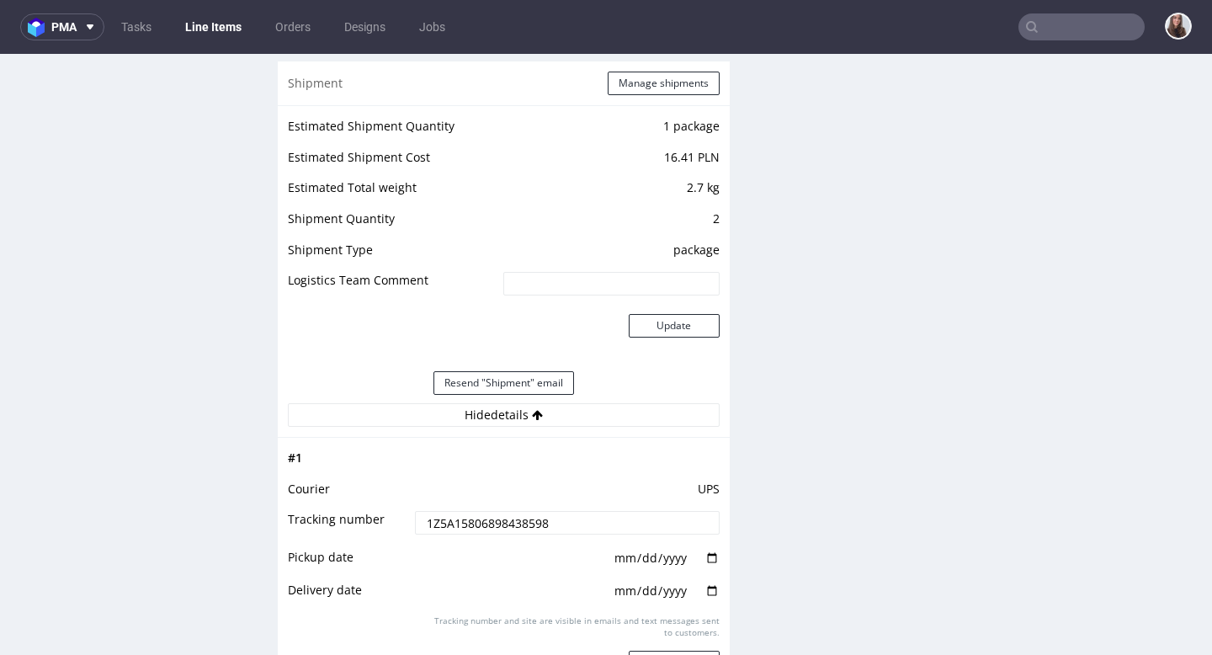
drag, startPoint x: 578, startPoint y: 523, endPoint x: 420, endPoint y: 521, distance: 158.2
click at [420, 521] on input "1Z5A15806898438598" at bounding box center [567, 523] width 304 height 24
click at [569, 515] on input "1Z5A15806898438598" at bounding box center [567, 523] width 304 height 24
drag, startPoint x: 566, startPoint y: 523, endPoint x: 421, endPoint y: 522, distance: 145.6
click at [421, 522] on input "1Z5A15806898438598" at bounding box center [567, 523] width 304 height 24
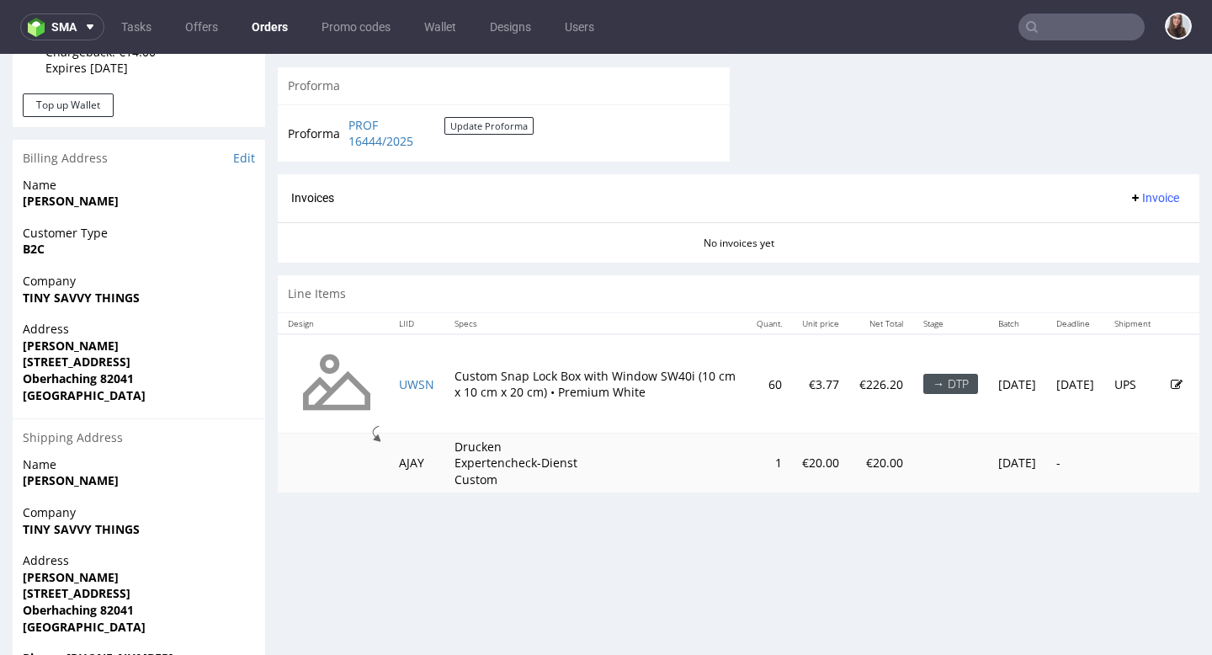
scroll to position [804, 0]
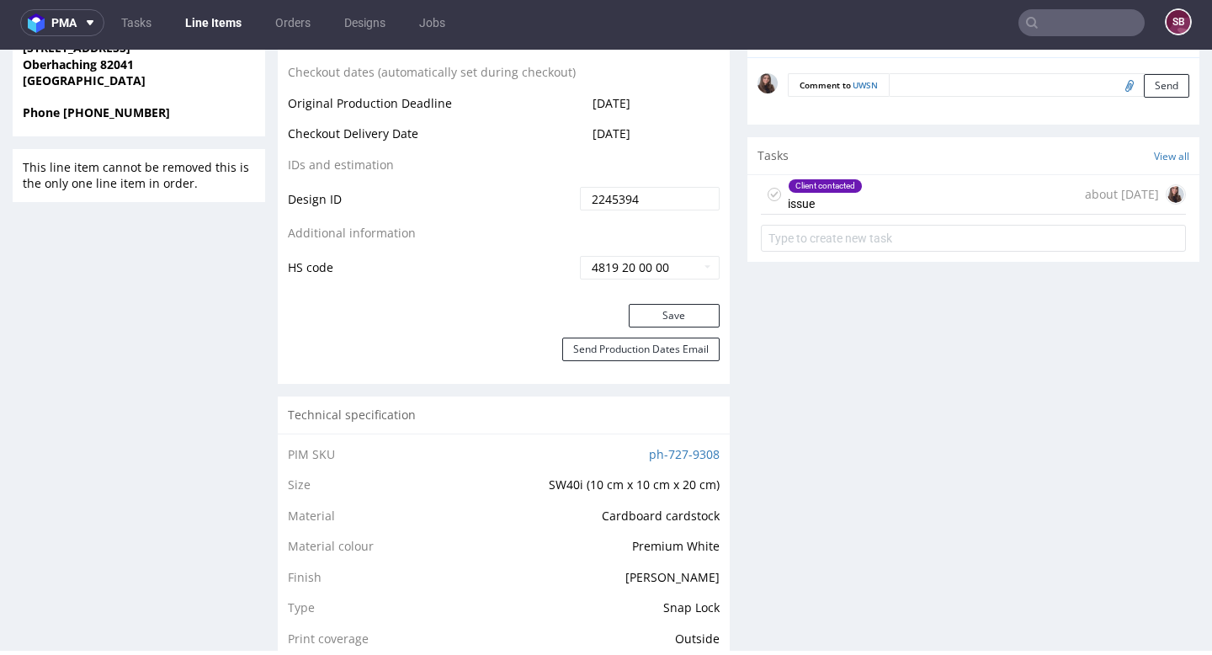
scroll to position [932, 0]
click at [781, 204] on div "Client contacted issue about 1 month ago" at bounding box center [973, 194] width 425 height 40
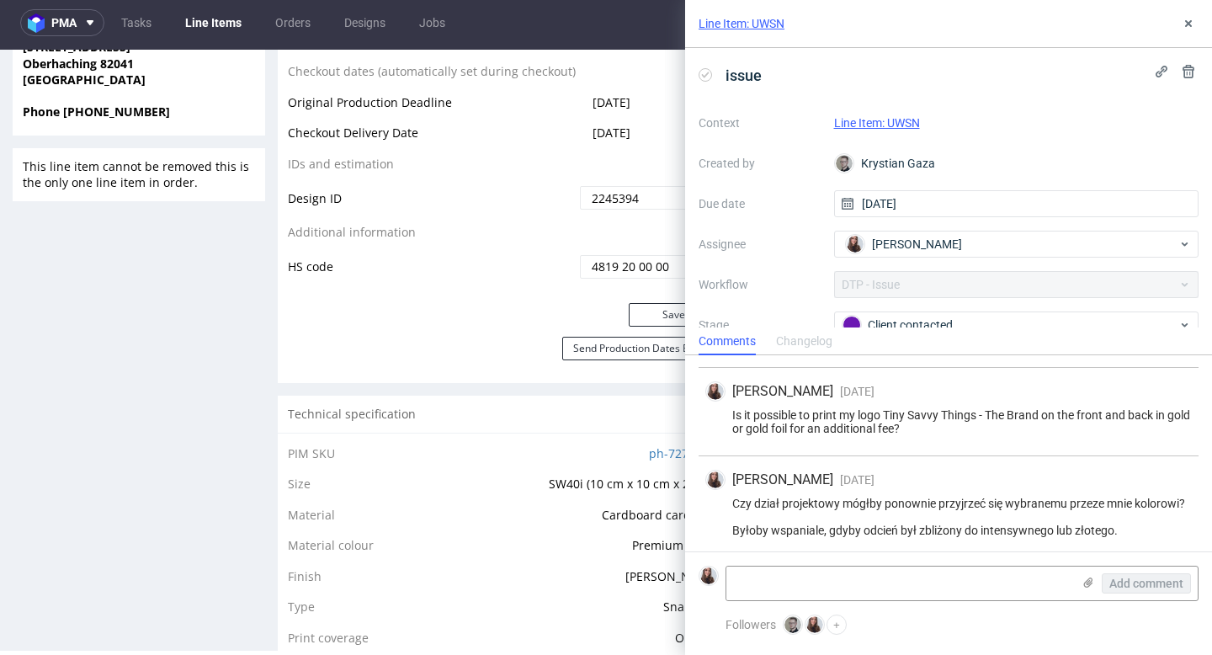
scroll to position [217, 0]
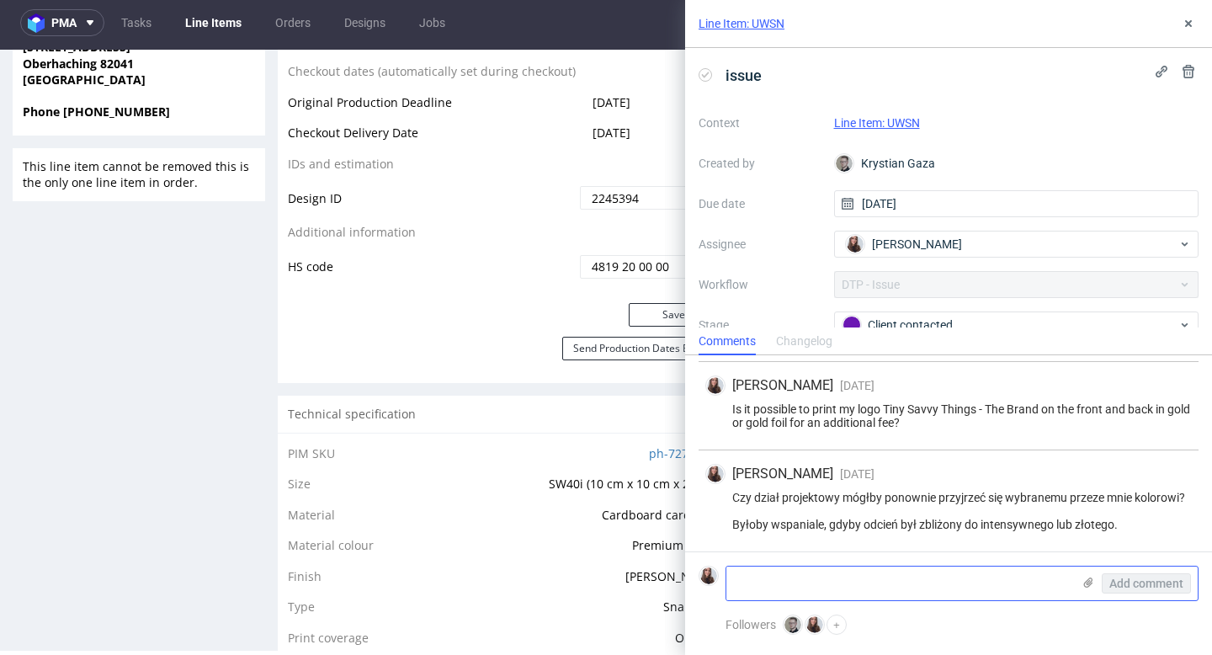
click at [781, 555] on textarea at bounding box center [898, 583] width 345 height 34
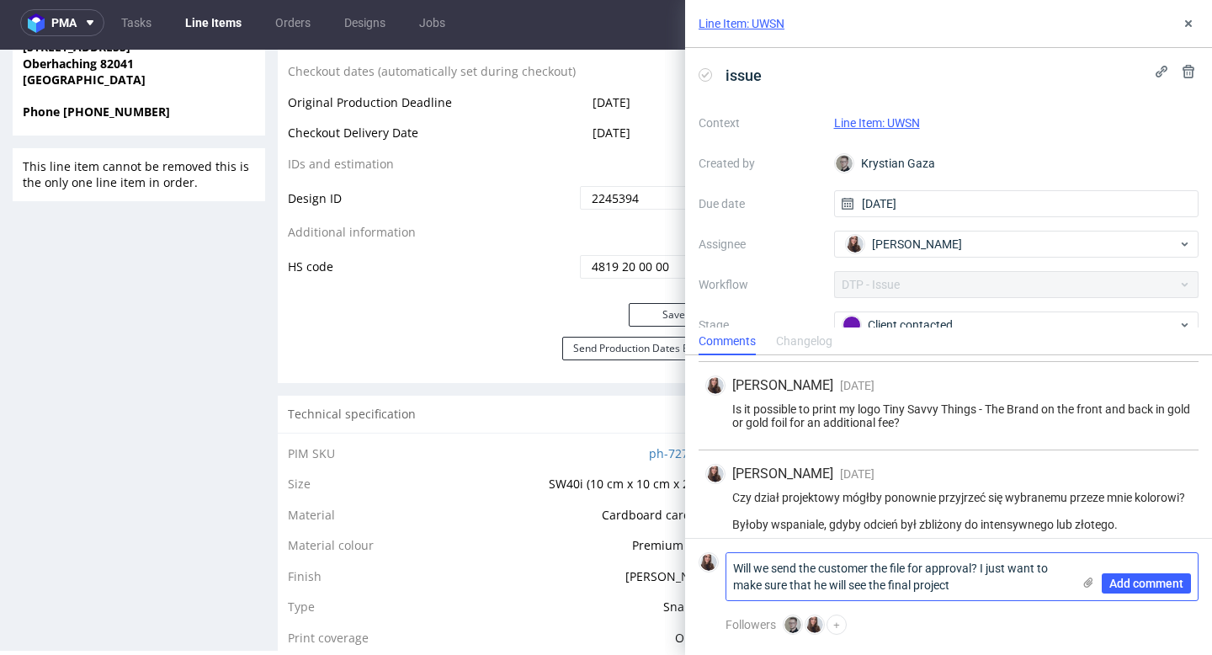
scroll to position [0, 0]
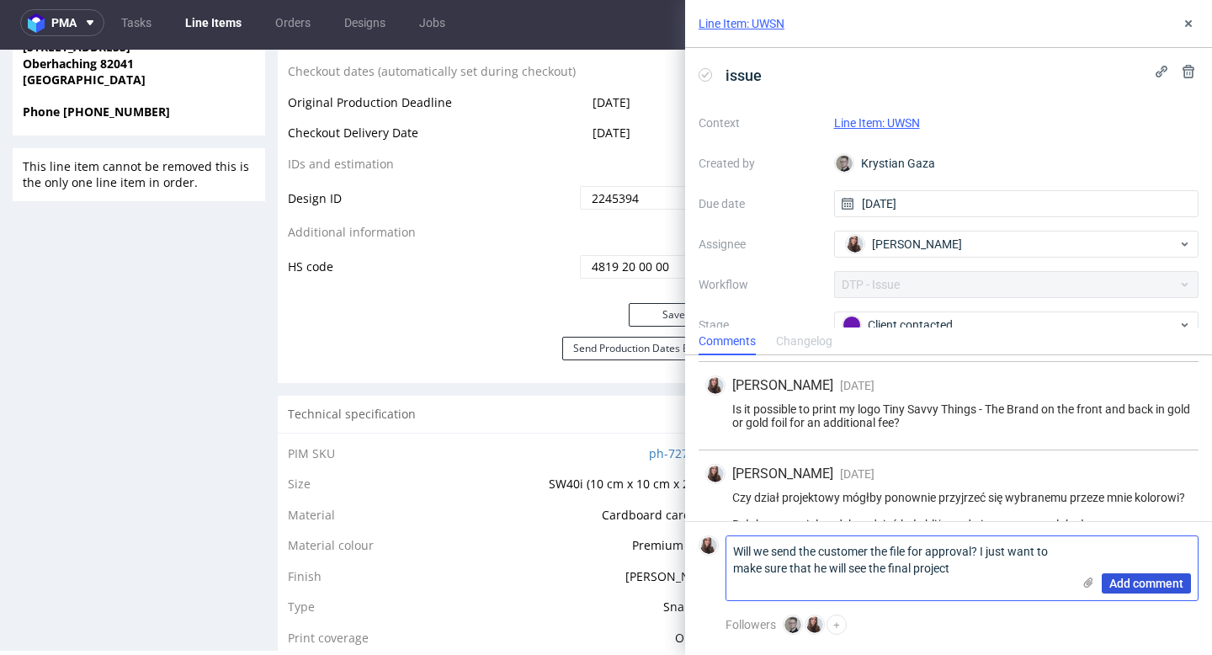
type textarea "Will we send the customer the file for approval? I just want to make sure that …"
click at [781, 555] on span "Add comment" at bounding box center [1146, 583] width 74 height 12
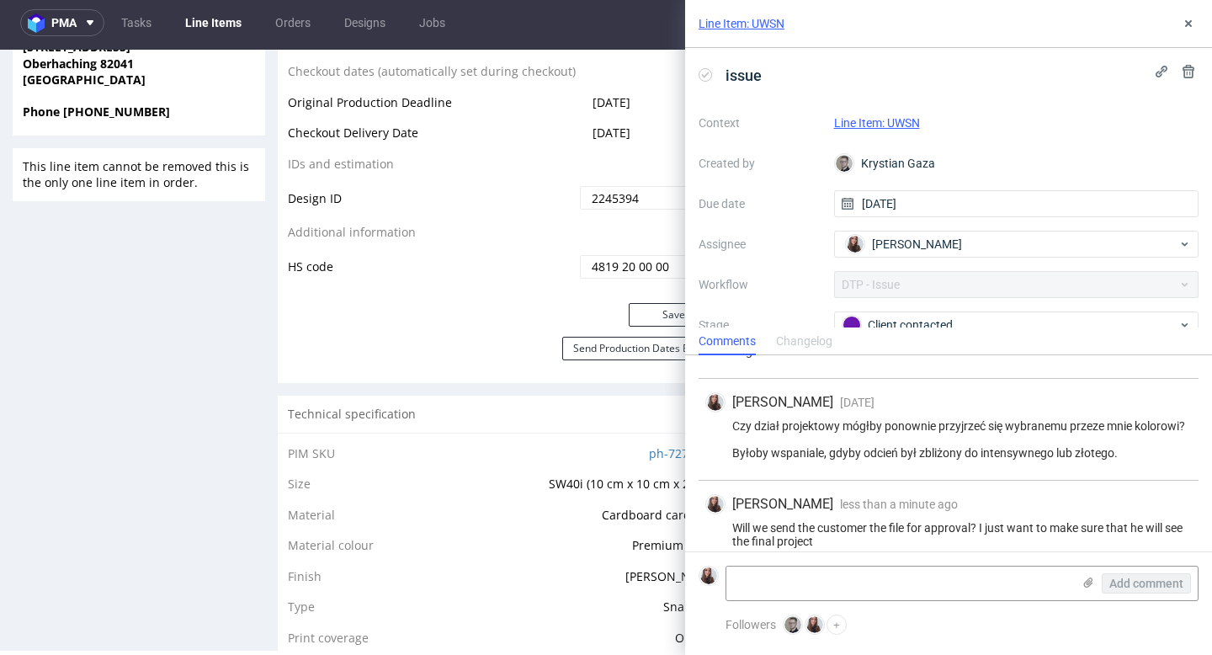
scroll to position [305, 0]
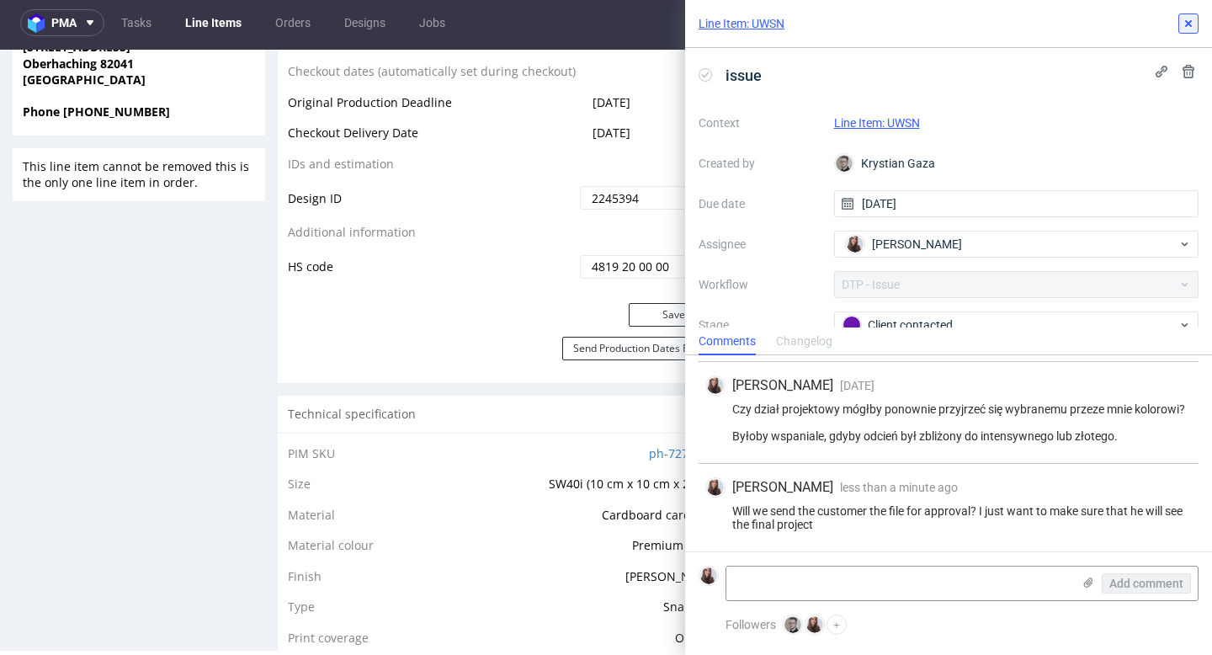
click at [781, 17] on icon at bounding box center [1187, 23] width 13 height 13
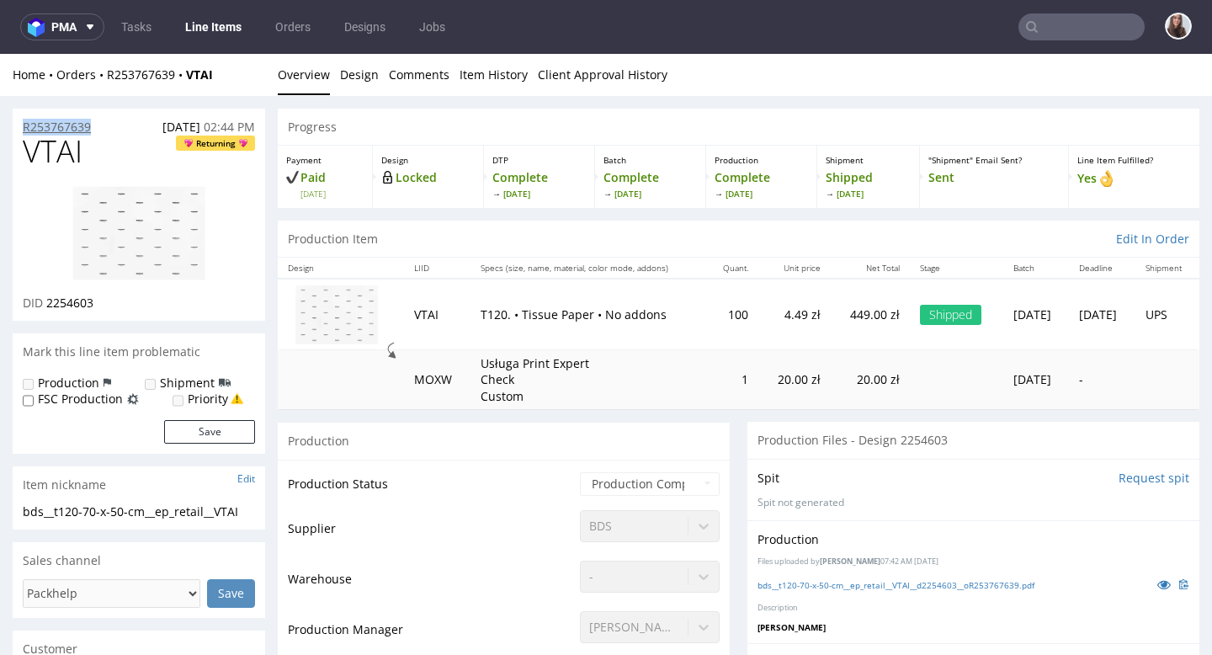
drag, startPoint x: 115, startPoint y: 127, endPoint x: 25, endPoint y: 126, distance: 90.0
click at [25, 126] on div "R253767639 [DATE] 02:44 PM" at bounding box center [139, 122] width 252 height 27
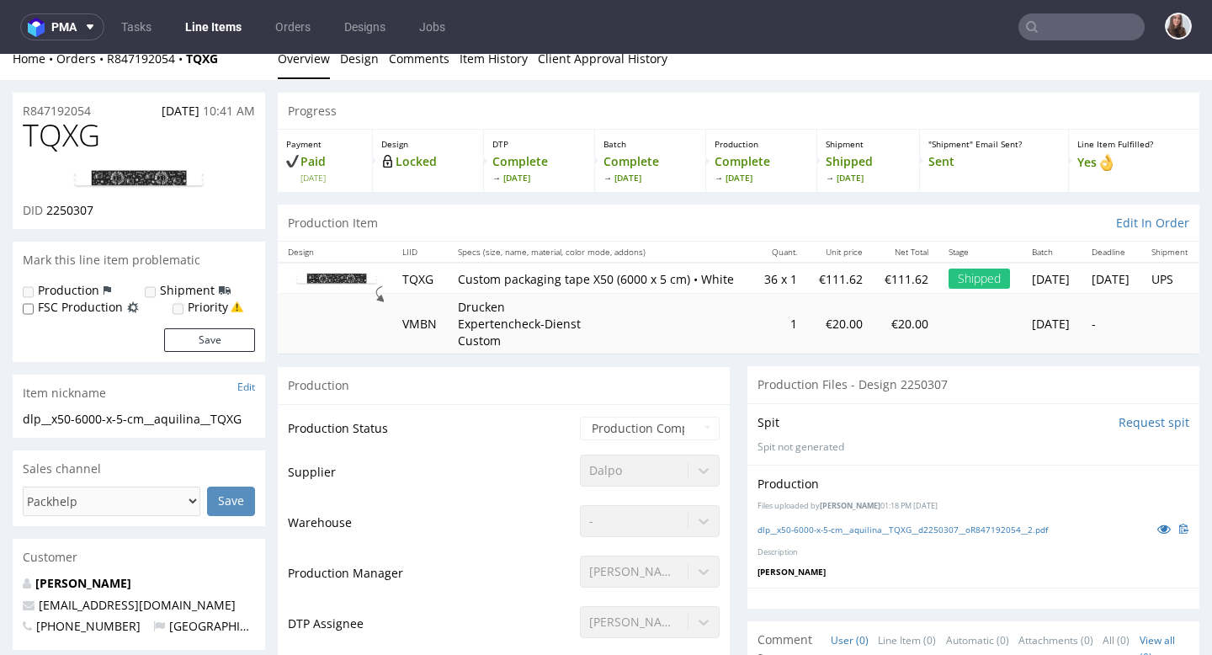
scroll to position [18, 0]
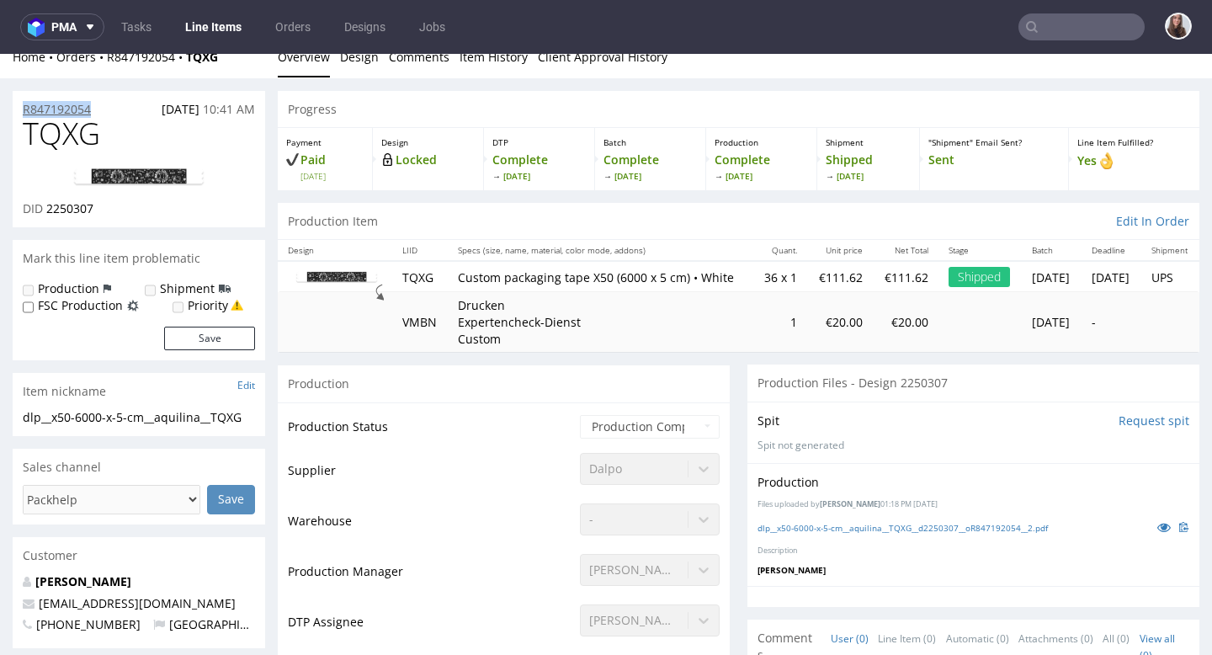
drag, startPoint x: 97, startPoint y: 108, endPoint x: 24, endPoint y: 106, distance: 72.4
click at [24, 106] on div "R847192054 18.08.2025 10:41 AM" at bounding box center [139, 104] width 252 height 27
copy p "R847192054"
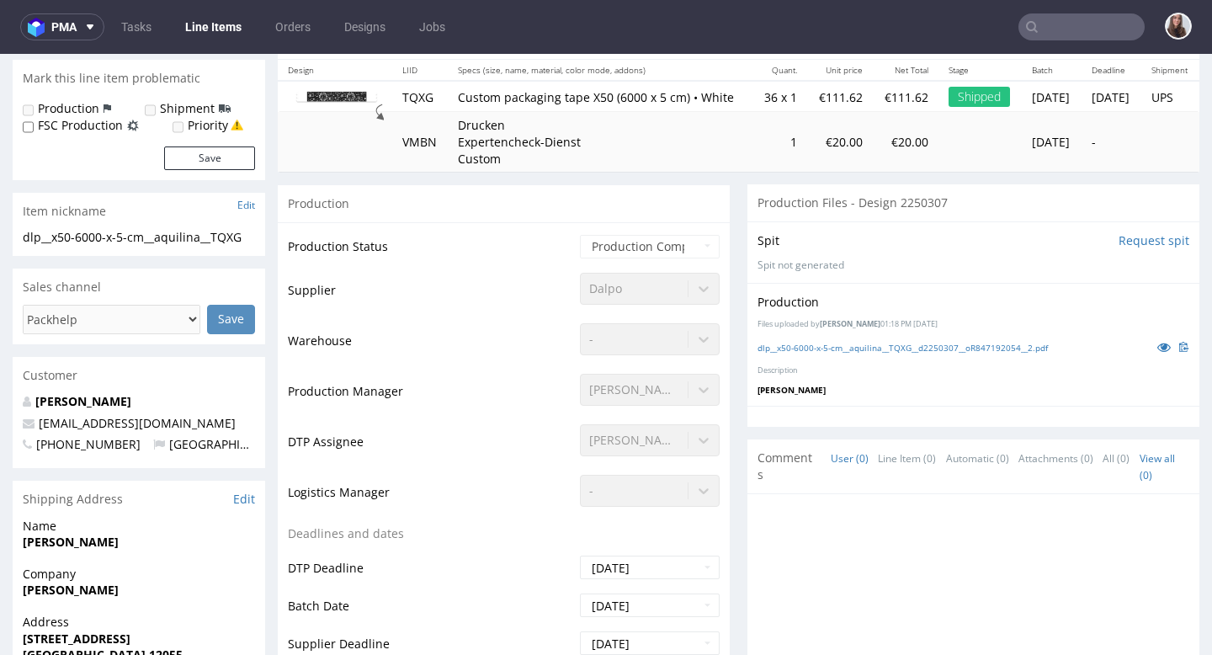
scroll to position [201, 0]
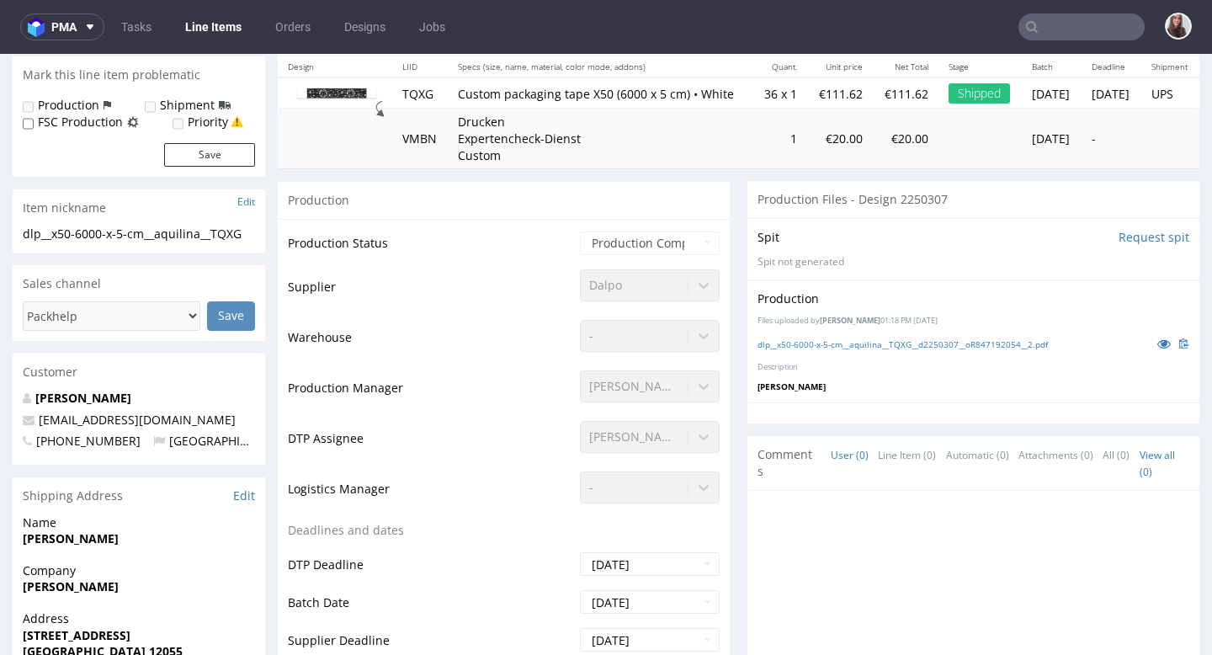
click at [922, 353] on div "dlp__x50-6000-x-5-cm__aquilina__TQXG__d2250307__oR847192054__2.pdf" at bounding box center [973, 343] width 432 height 19
click at [904, 350] on link "dlp__x50-6000-x-5-cm__aquilina__TQXG__d2250307__oR847192054__2.pdf" at bounding box center [902, 344] width 290 height 12
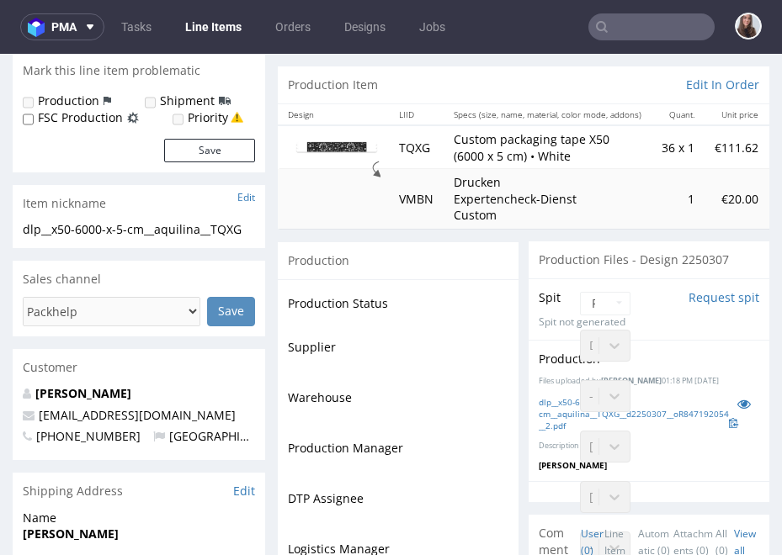
drag, startPoint x: 682, startPoint y: 345, endPoint x: 677, endPoint y: 3, distance: 342.5
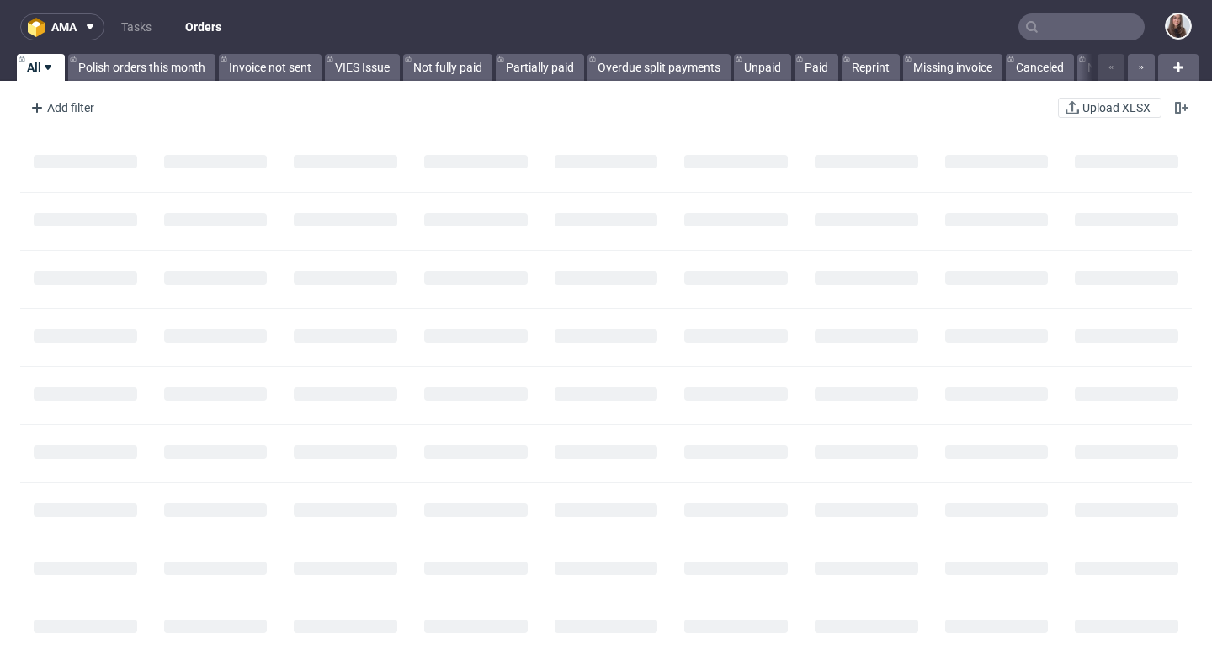
click at [1078, 26] on input "text" at bounding box center [1081, 26] width 126 height 27
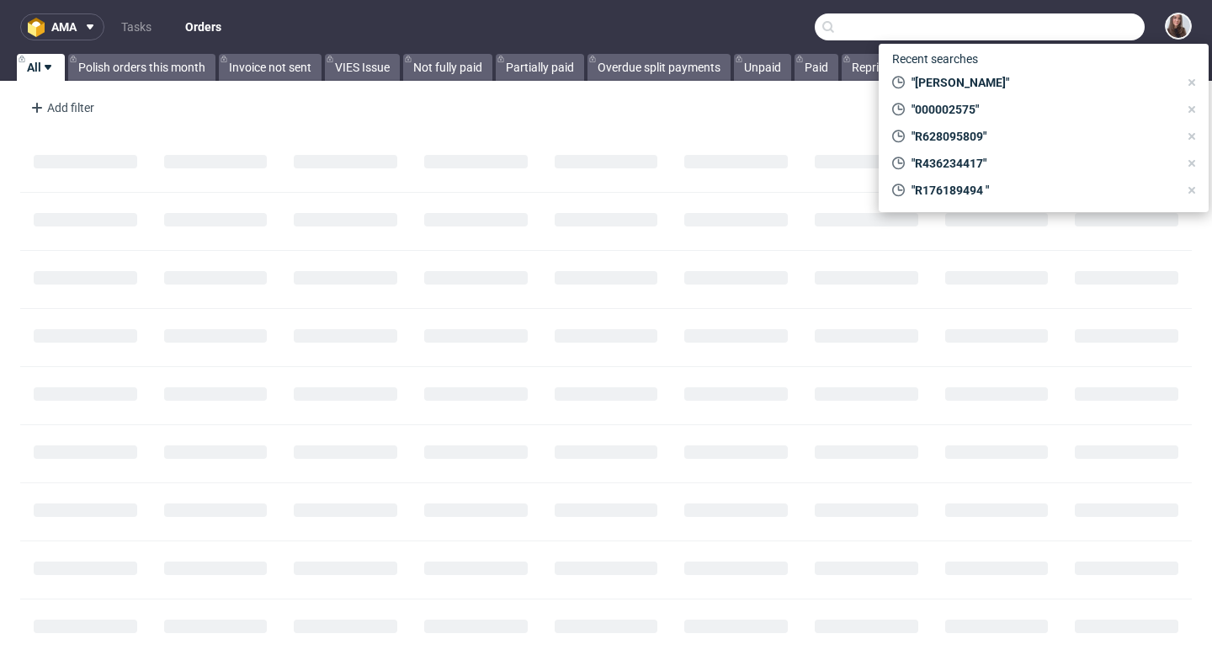
paste input "R117878293"
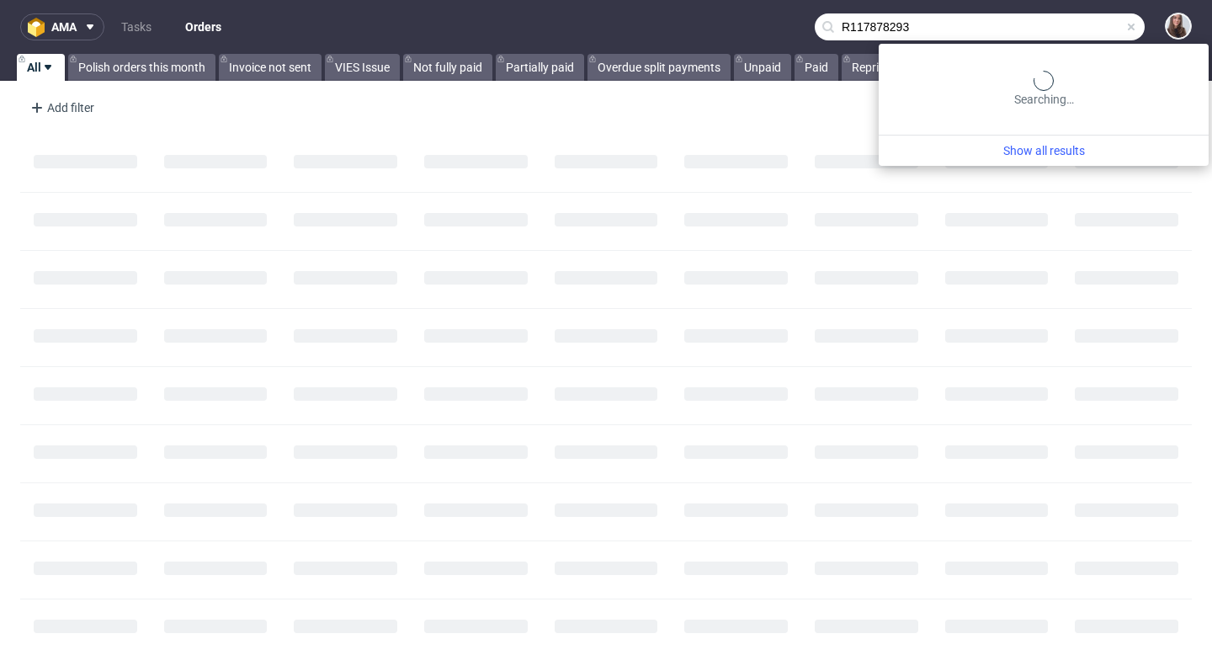
type input "R117878293"
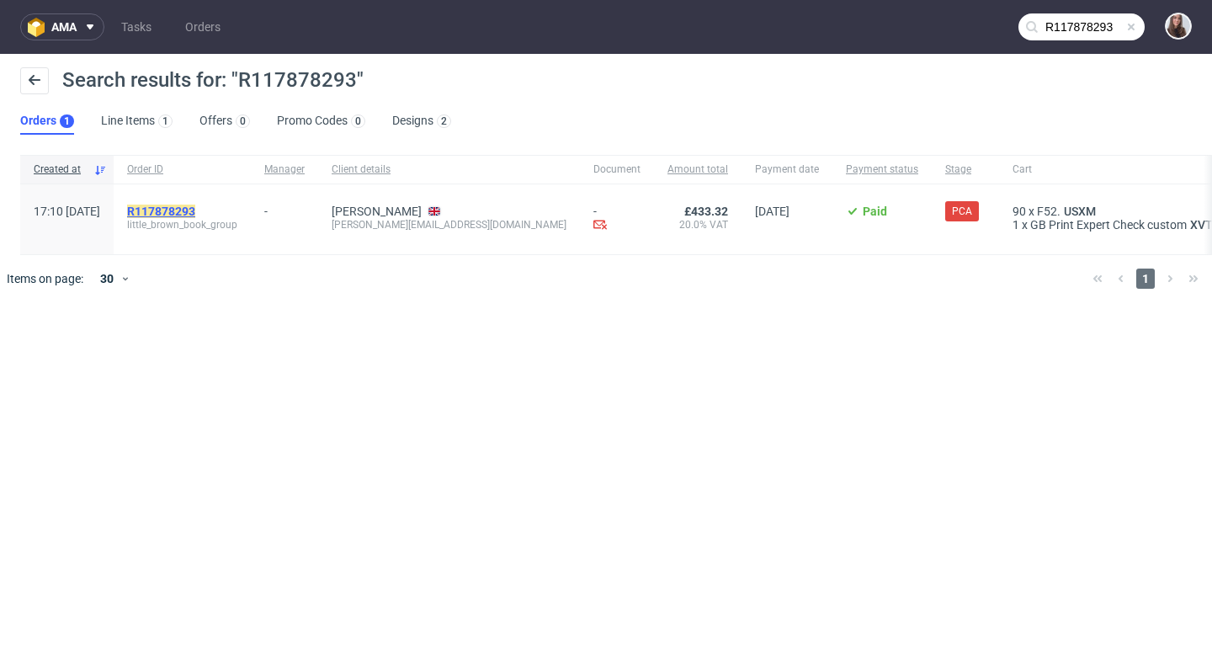
click at [195, 206] on mark "R117878293" at bounding box center [161, 210] width 68 height 13
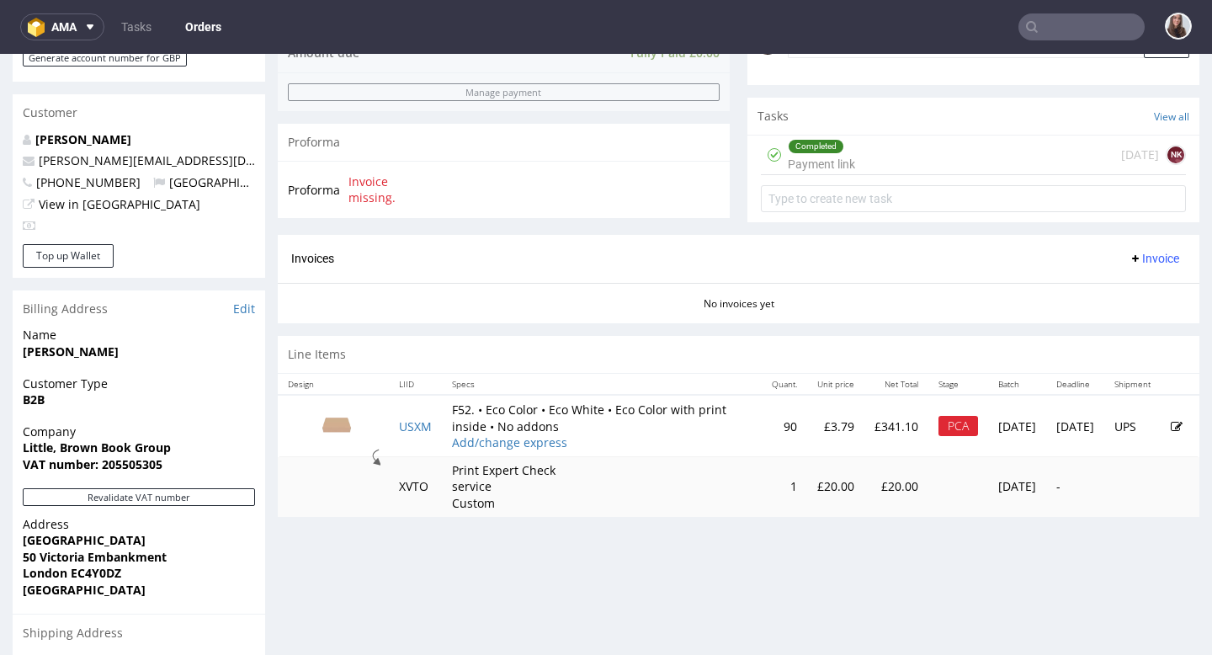
scroll to position [582, 0]
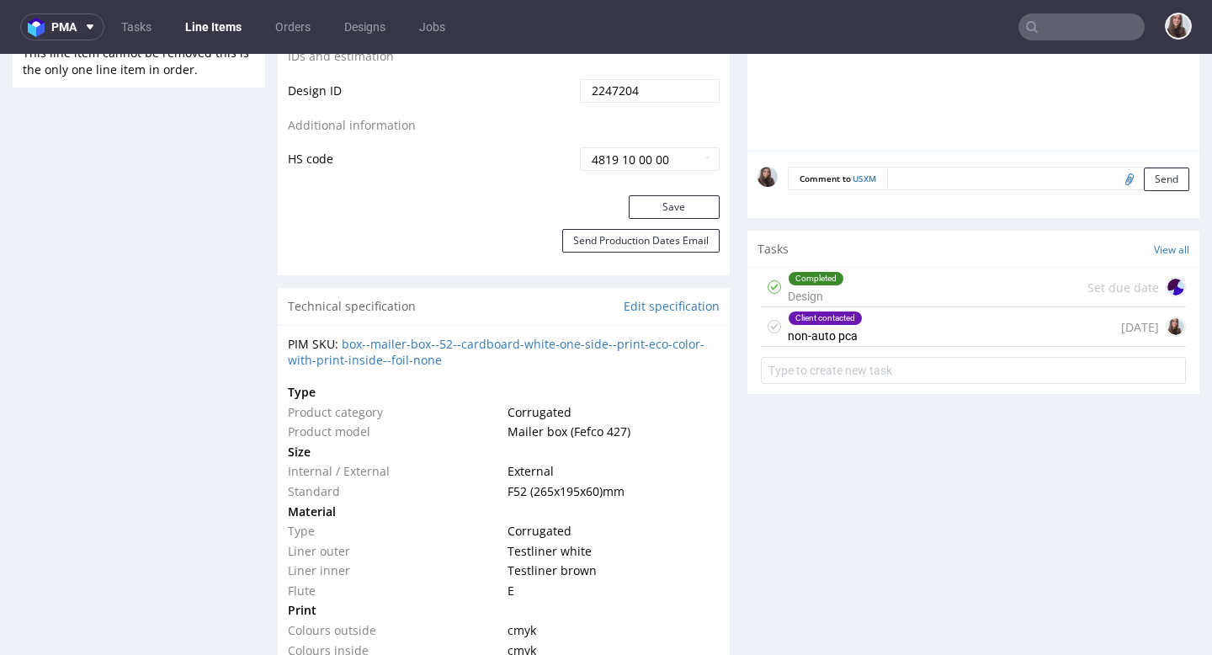
scroll to position [1037, 0]
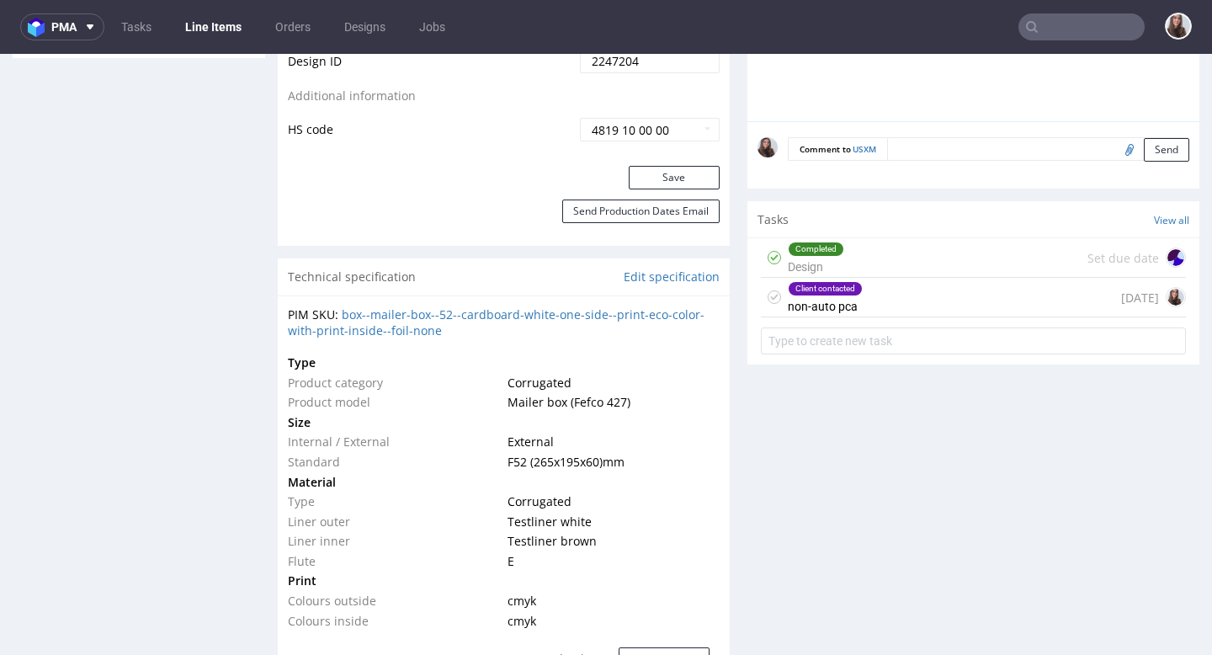
click at [894, 293] on div "Client contacted non-auto pca 20 days ago" at bounding box center [973, 298] width 425 height 40
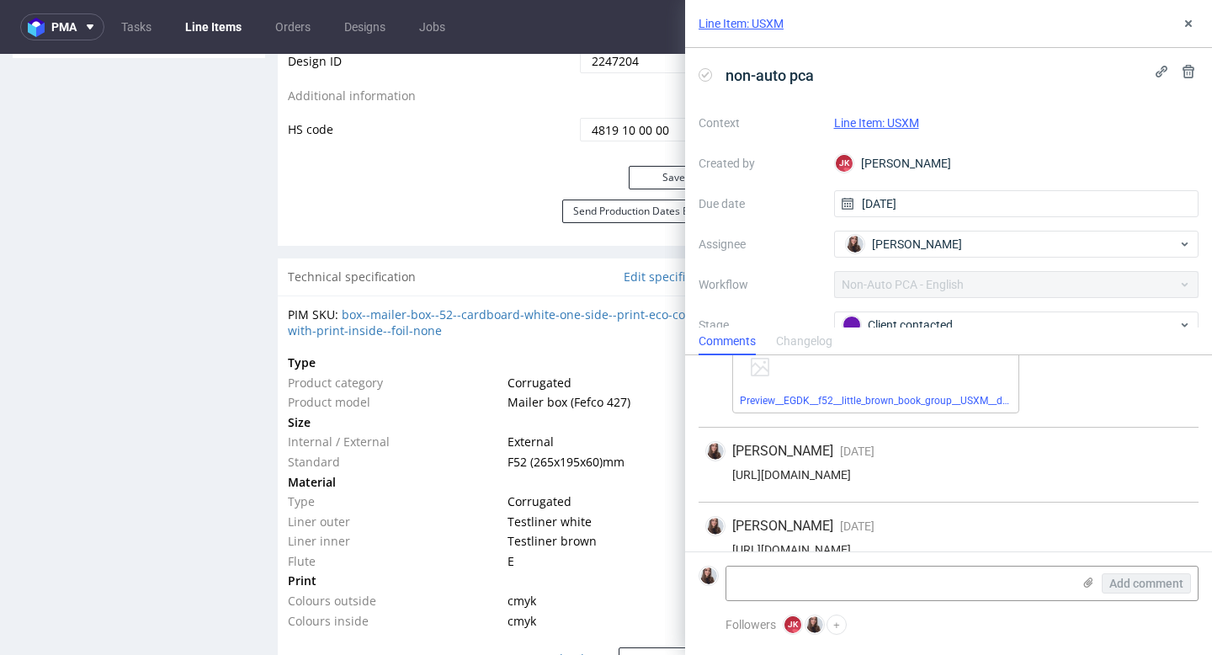
scroll to position [344, 0]
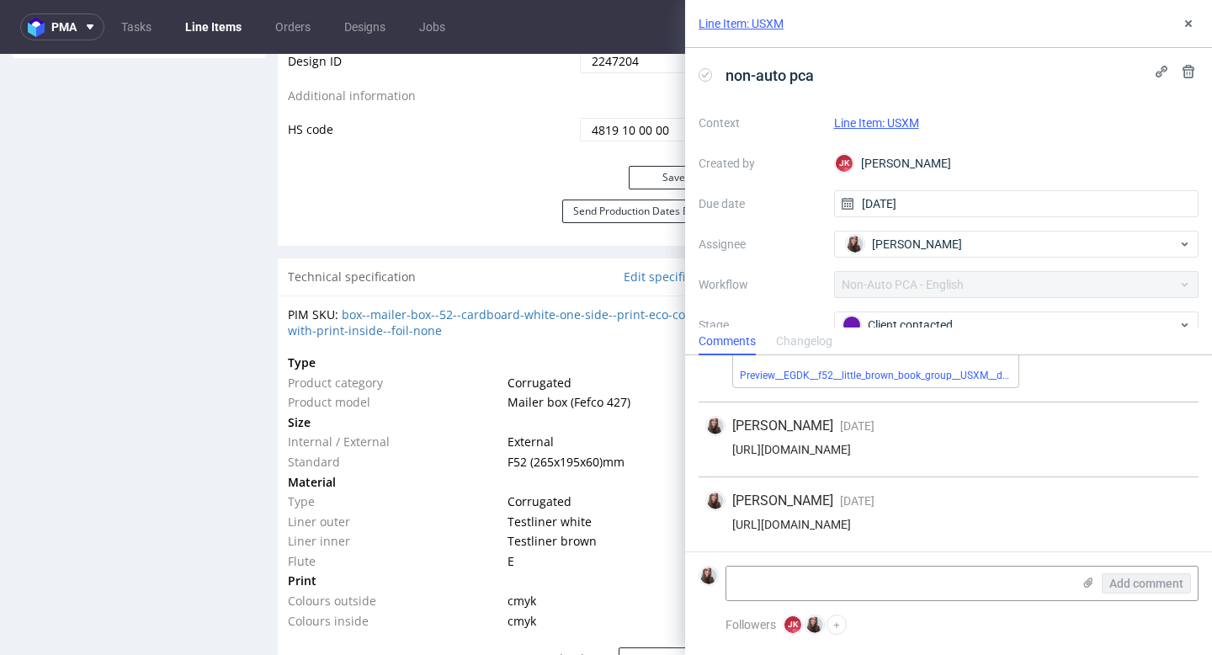
drag, startPoint x: 1158, startPoint y: 523, endPoint x: 728, endPoint y: 528, distance: 430.0
click at [728, 528] on div "https://app-eu1.hubspot.com/contacts/25600958/record/0-5/220205026519/" at bounding box center [948, 524] width 486 height 13
copy div "https://app-eu1.hubspot.com/contacts/25600958/record/0-5/220205026519/"
drag, startPoint x: 1155, startPoint y: 443, endPoint x: 1151, endPoint y: 451, distance: 9.1
click at [1151, 451] on div "https://app-eu1.hubspot.com/contacts/25600958/record/0-5/210143042759/" at bounding box center [948, 449] width 486 height 13
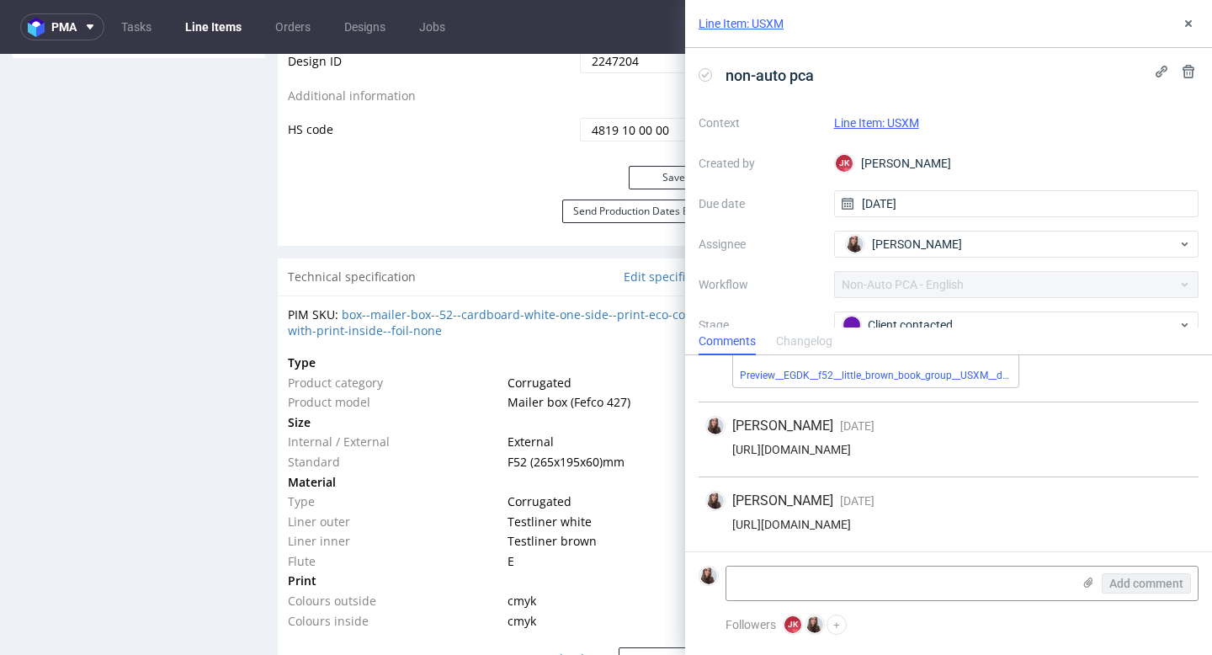
copy div "https://app-eu1.hubspot.com/contacts/25600958/record/0-5/210143042759/"
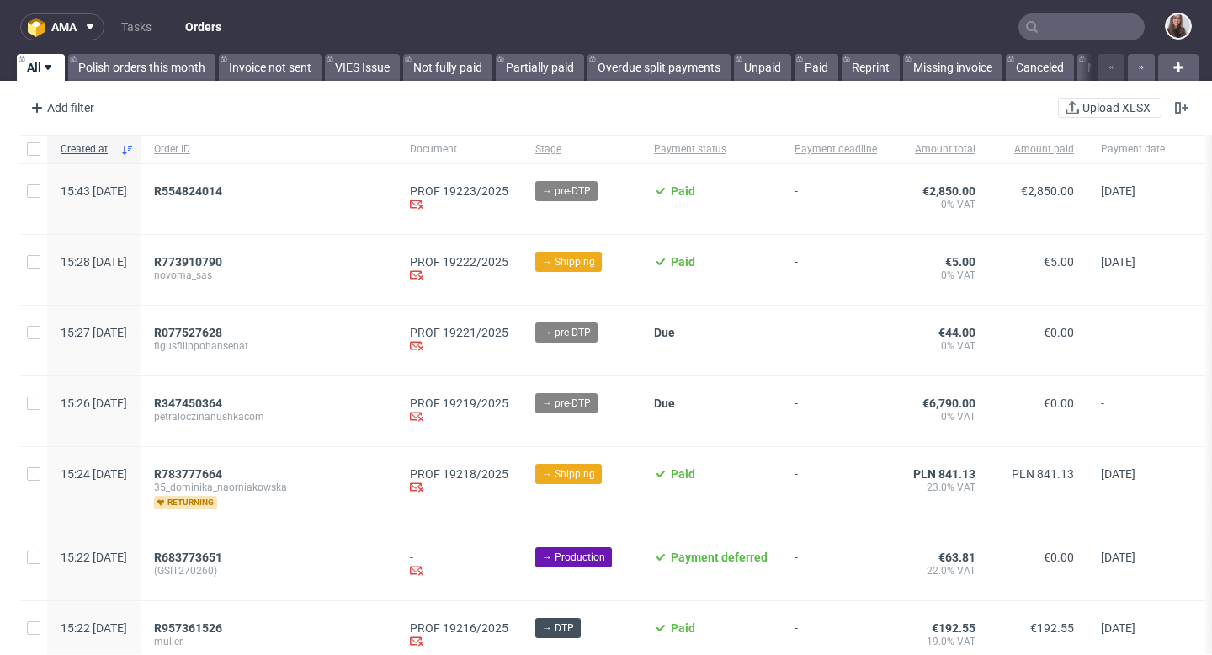
click at [904, 34] on nav "ama Tasks Orders" at bounding box center [606, 27] width 1212 height 54
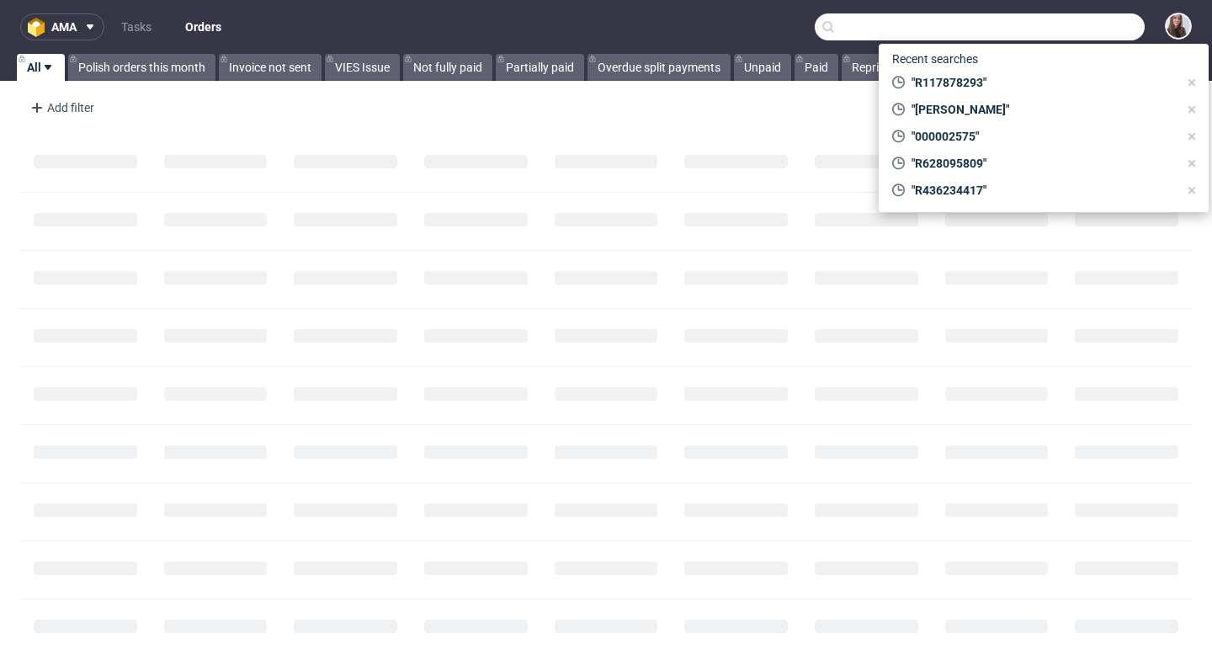
click at [1032, 20] on input "text" at bounding box center [980, 26] width 330 height 27
paste input "we love pr GmbH"
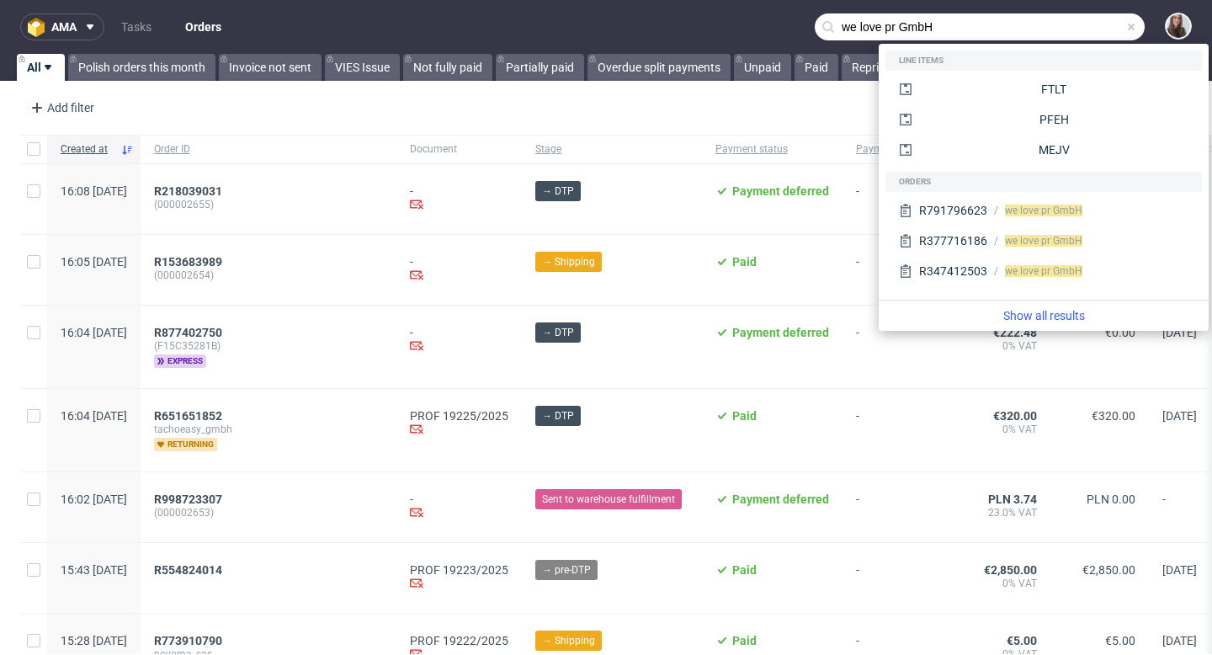
type input "we love pr GmbH"
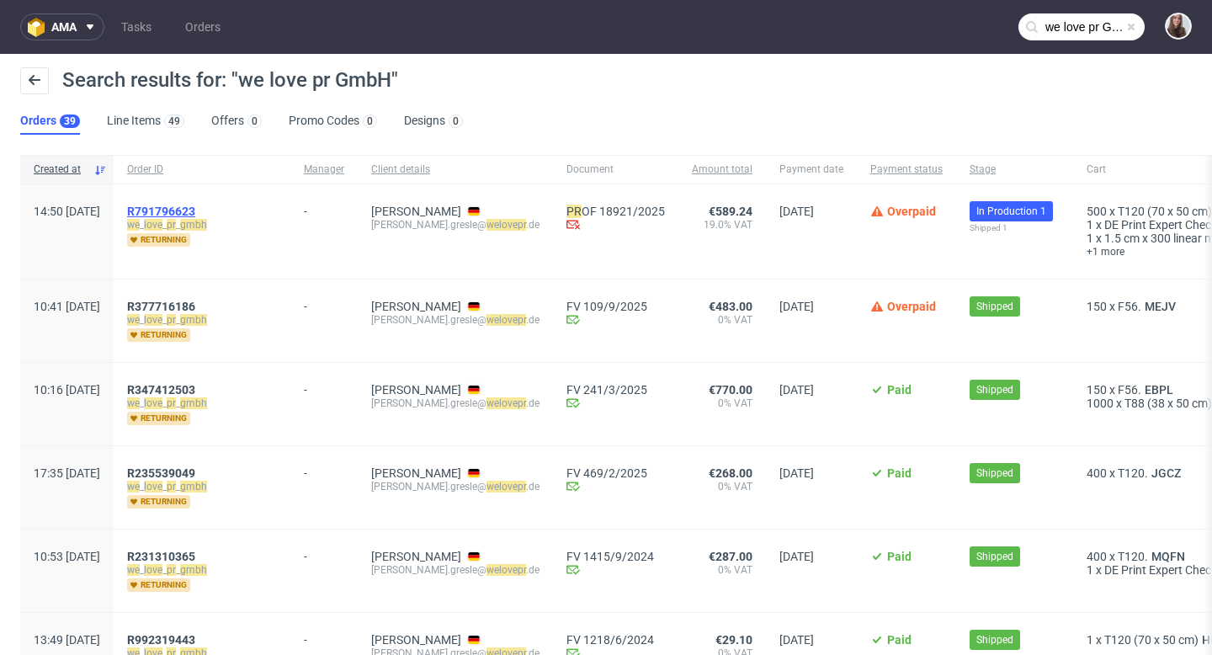
click at [195, 211] on span "R791796623" at bounding box center [161, 210] width 68 height 13
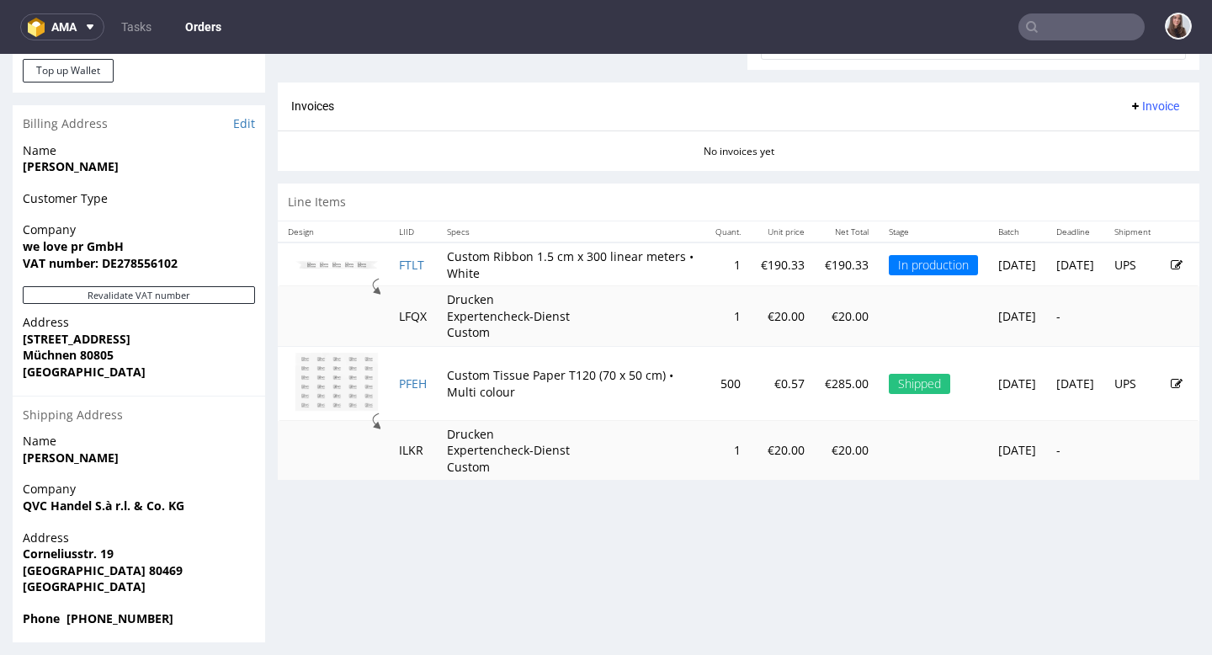
scroll to position [799, 0]
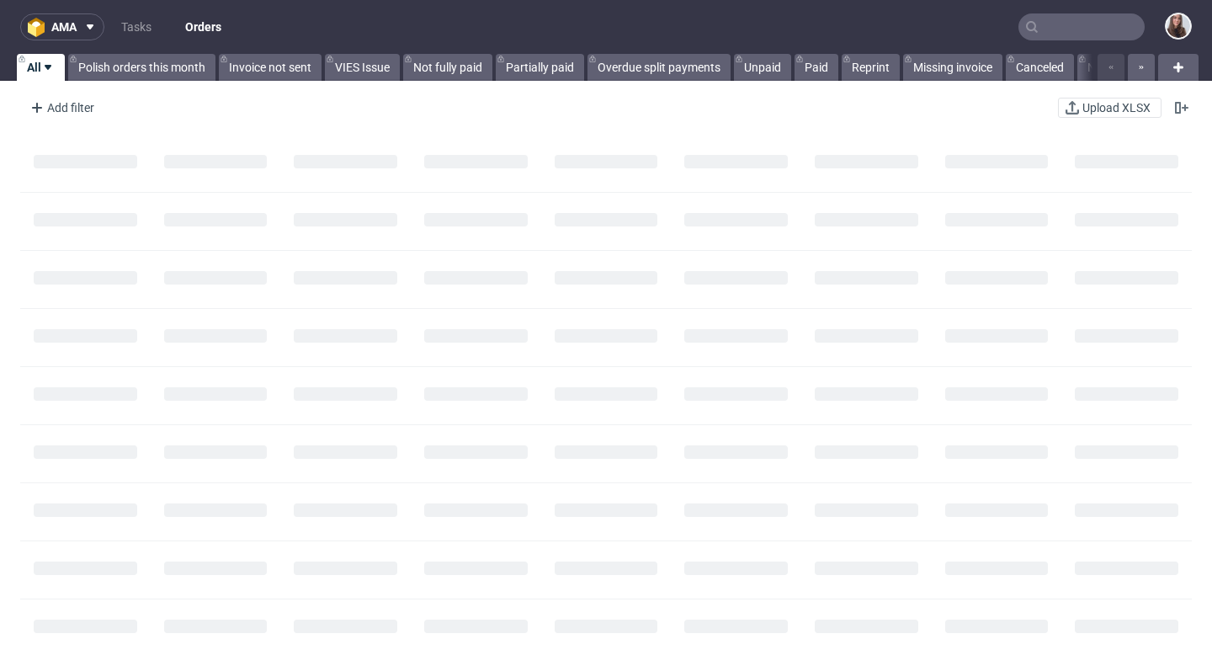
click at [1054, 26] on input "text" at bounding box center [1081, 26] width 126 height 27
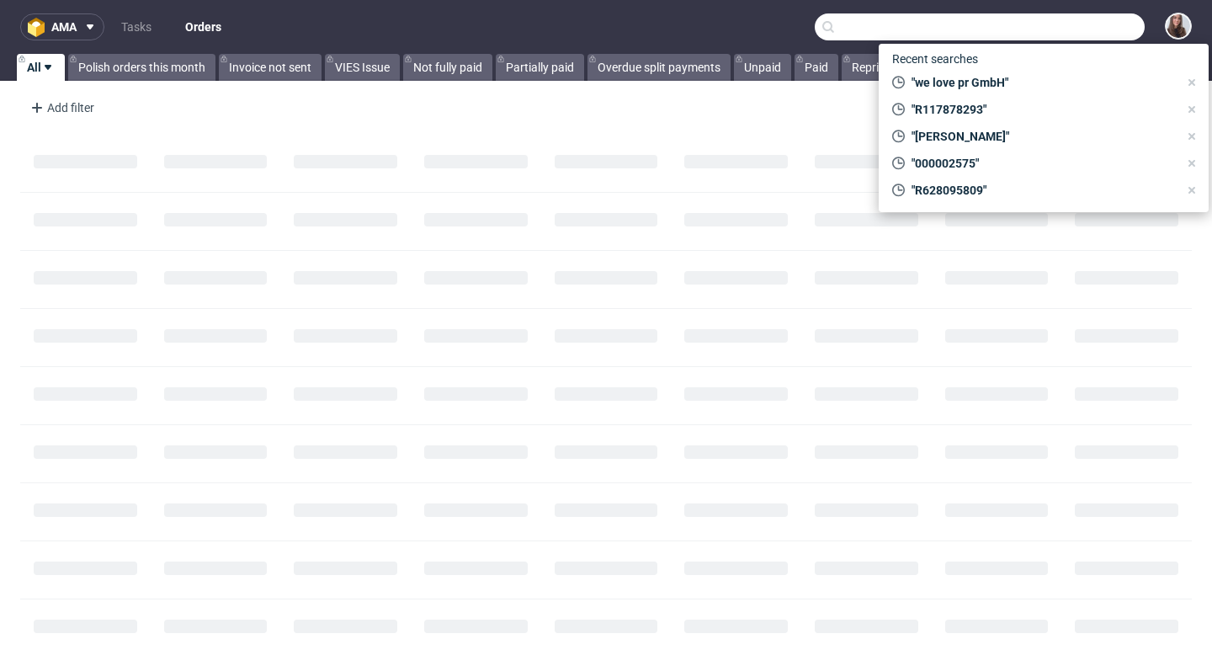
paste input "R651651852"
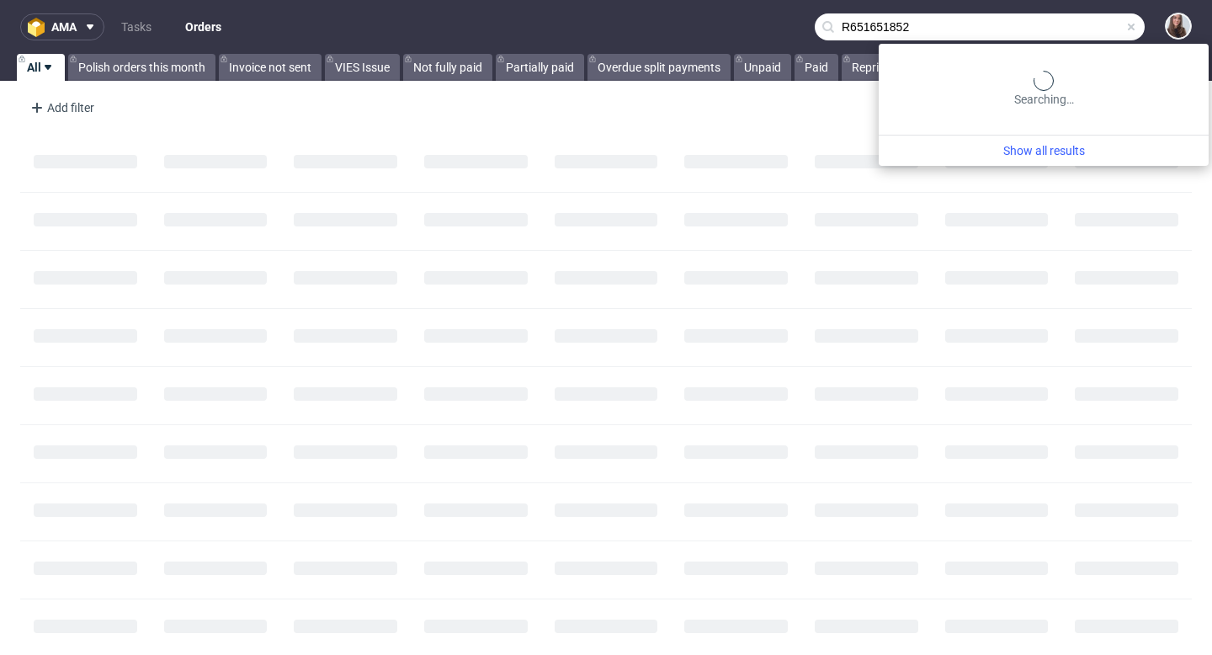
type input "R651651852"
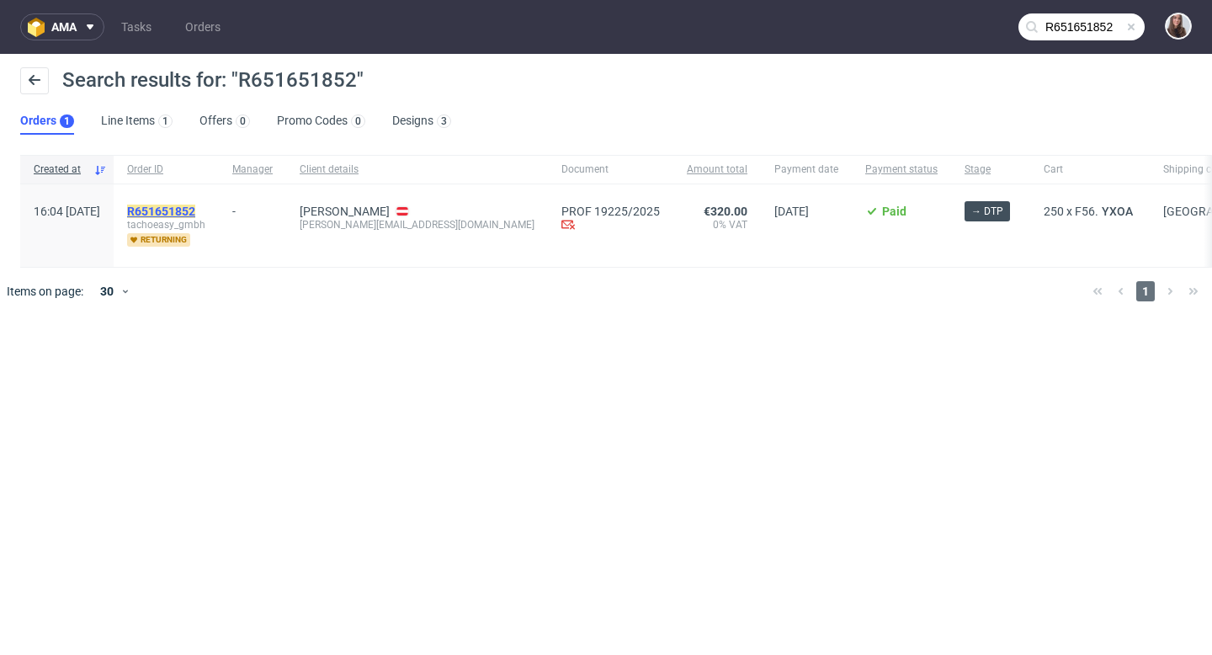
click at [195, 210] on mark "R651651852" at bounding box center [161, 210] width 68 height 13
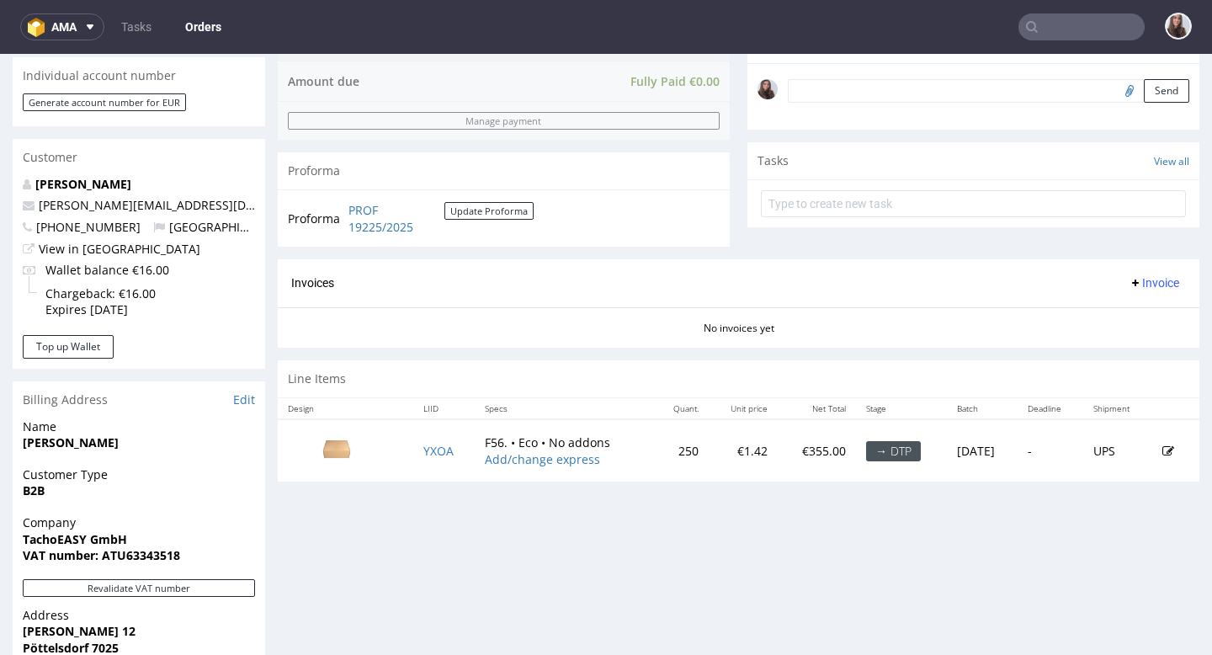
scroll to position [598, 0]
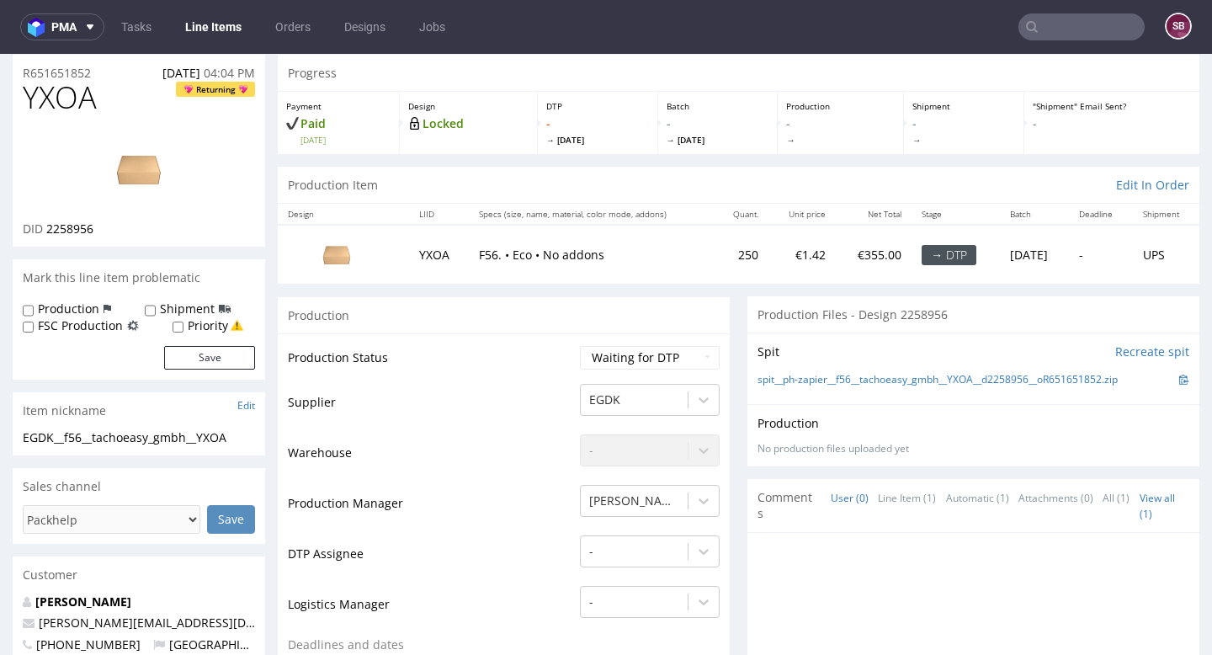
scroll to position [49, 0]
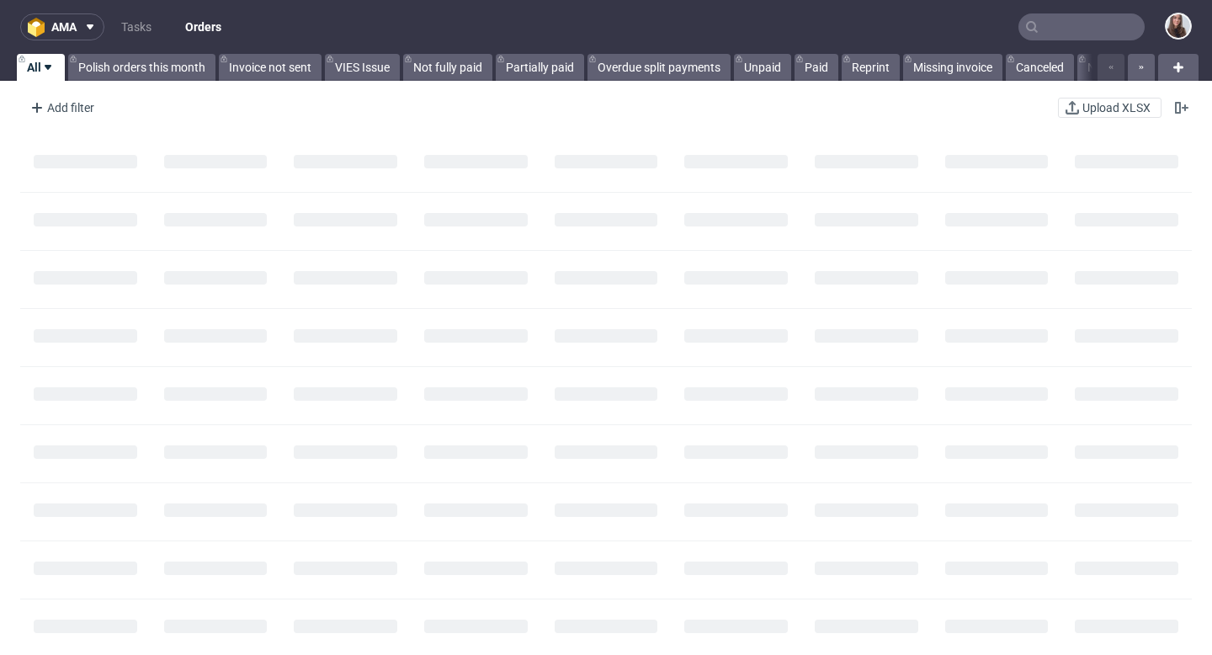
click at [1092, 28] on input "text" at bounding box center [1081, 26] width 126 height 27
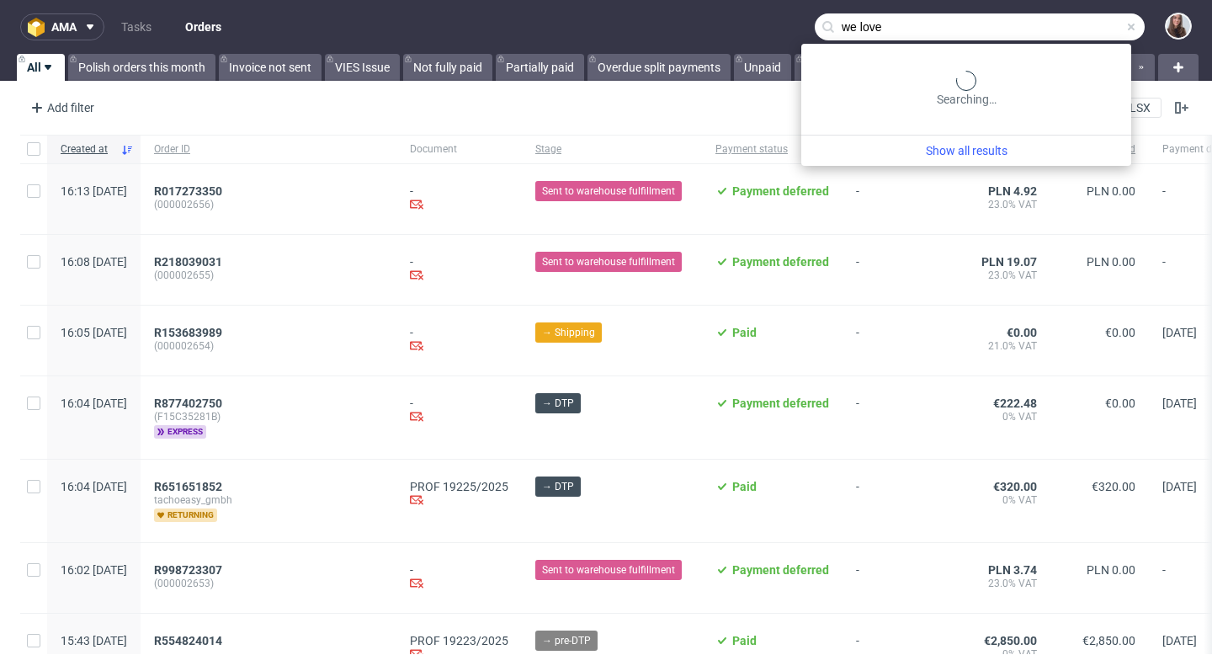
type input "we love"
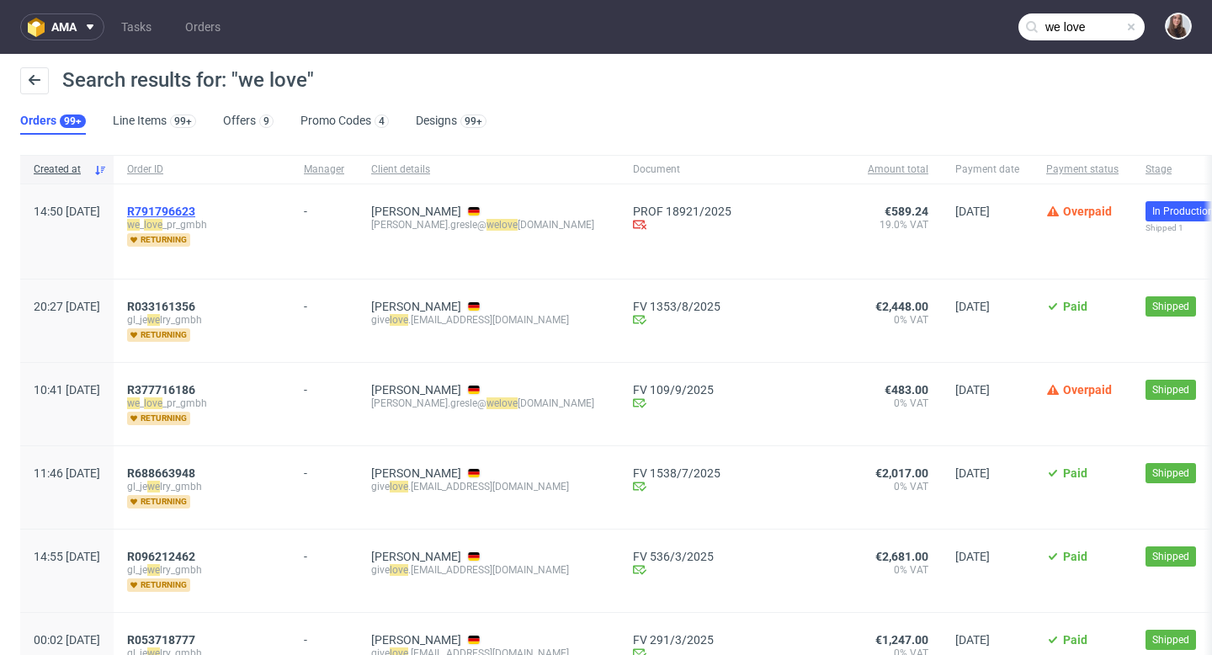
click at [195, 211] on span "R791796623" at bounding box center [161, 210] width 68 height 13
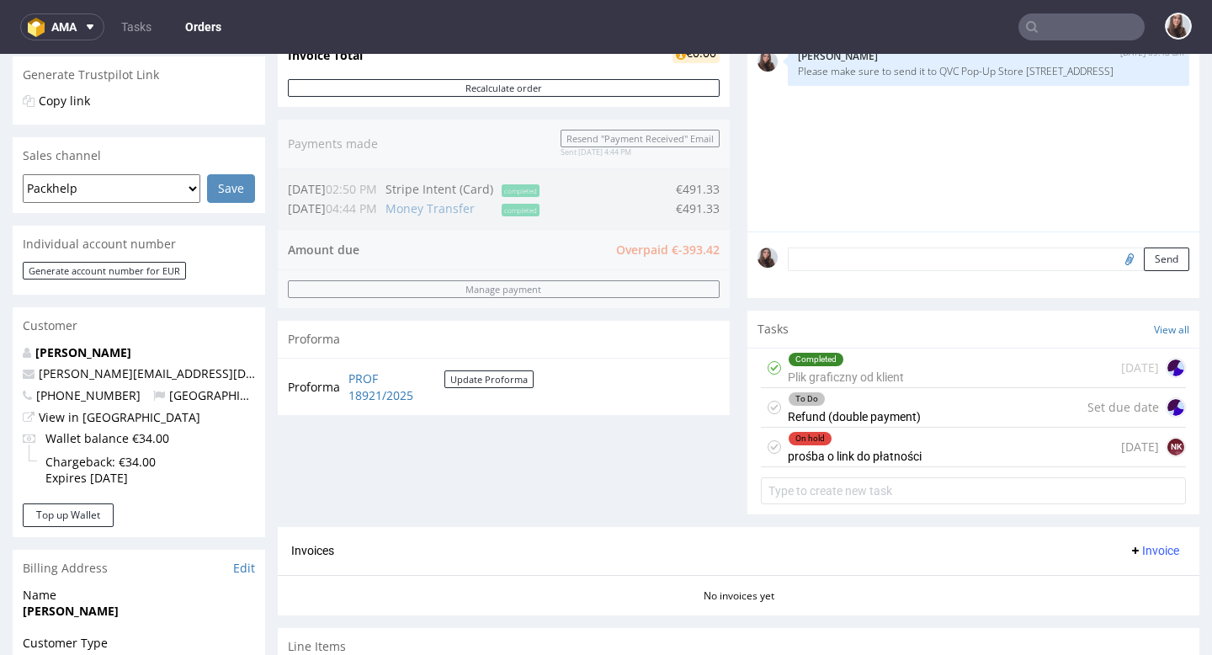
scroll to position [397, 0]
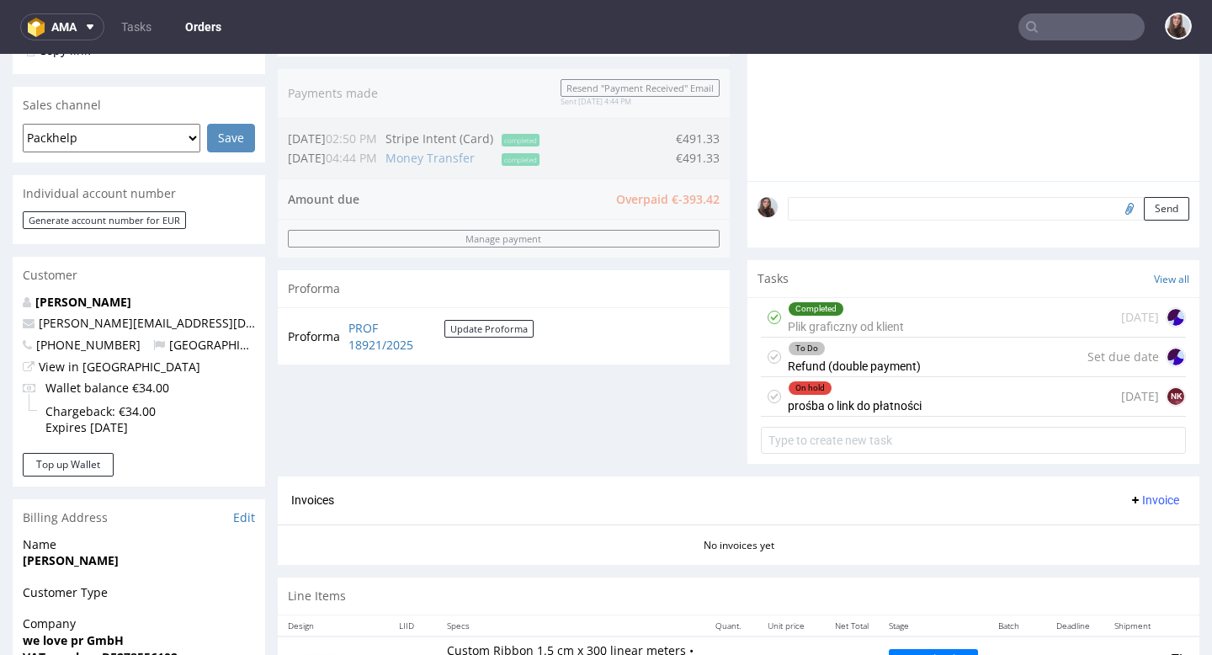
click at [872, 355] on div "To Do" at bounding box center [853, 348] width 131 height 13
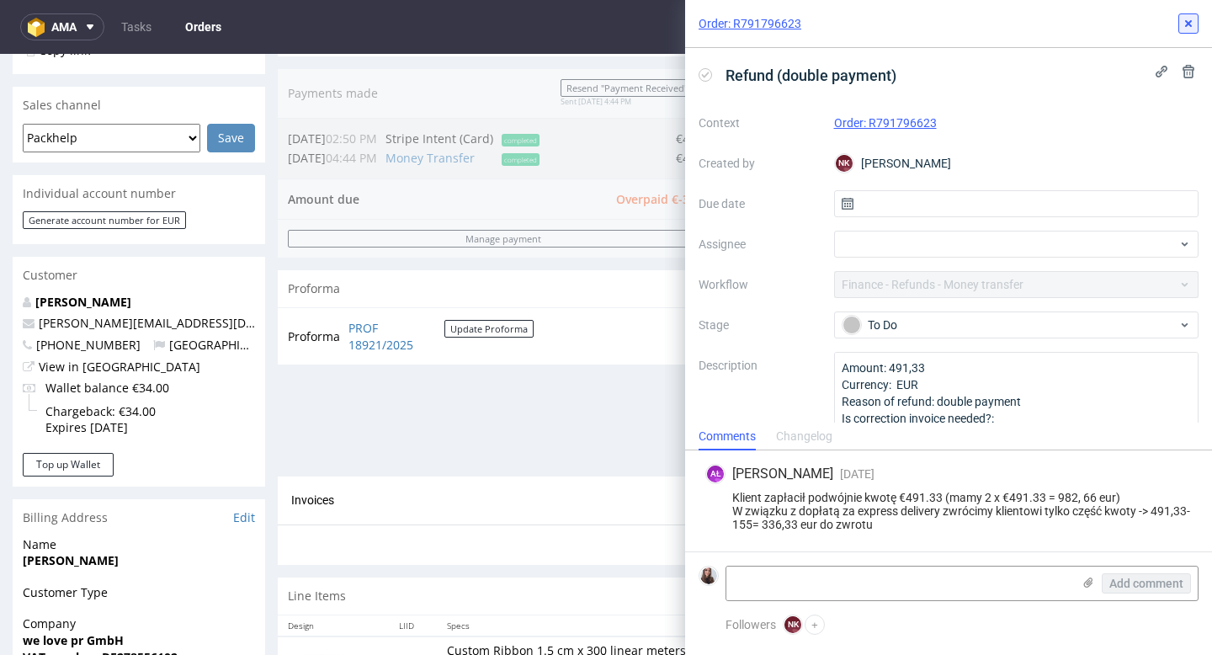
click at [1181, 28] on icon at bounding box center [1187, 23] width 13 height 13
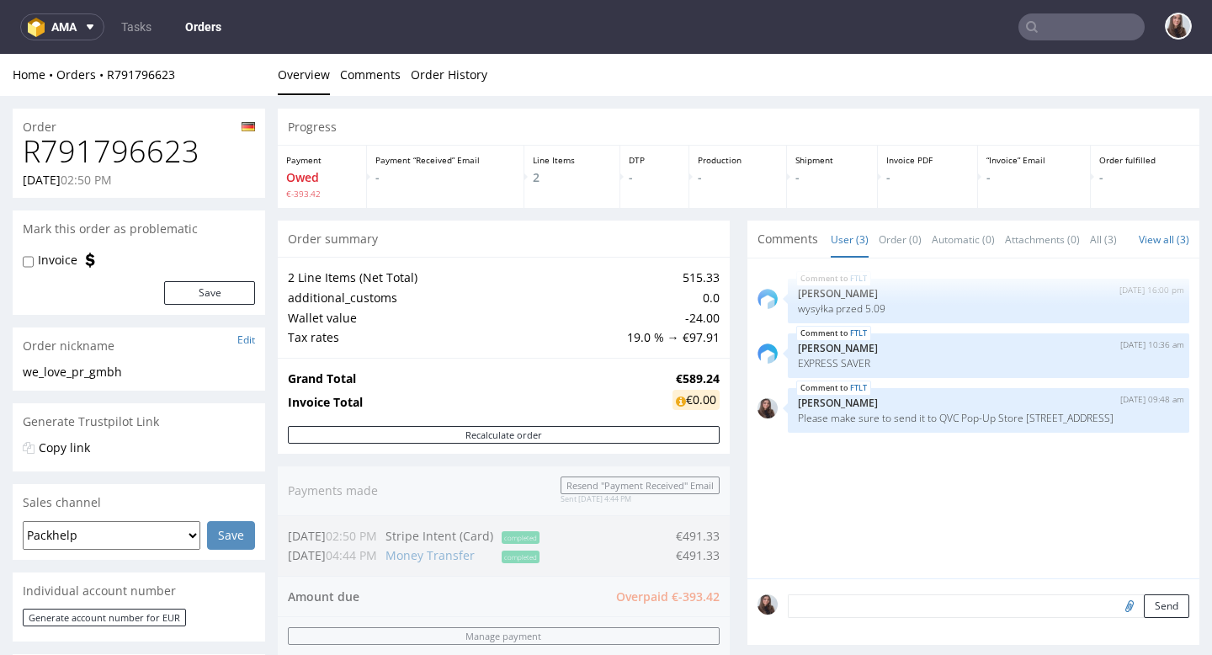
click at [1149, 532] on div "FTLT [DATE] 16:00 pm [PERSON_NAME] wysyłka przed 5.09 FTLT [DATE] 10:36 am [PER…" at bounding box center [978, 423] width 442 height 310
